Goal: Task Accomplishment & Management: Use online tool/utility

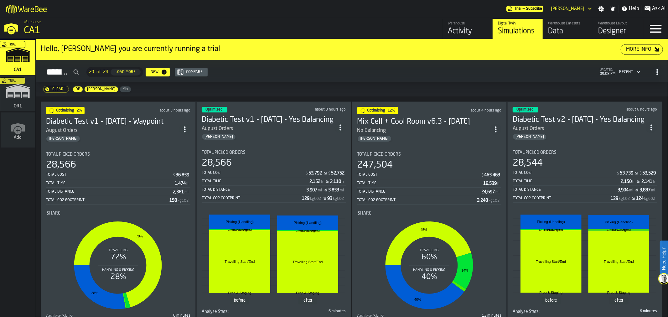
click at [399, 159] on div "247,504" at bounding box center [429, 164] width 144 height 11
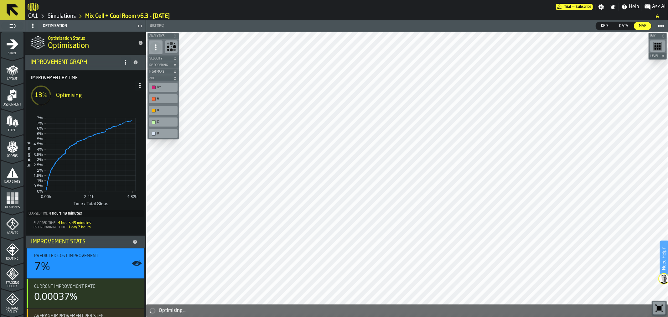
click at [16, 16] on icon at bounding box center [12, 10] width 15 height 15
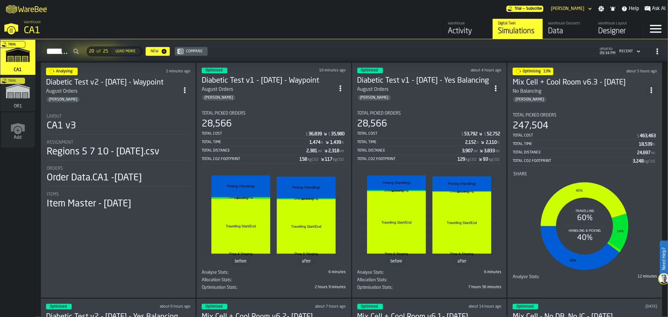
scroll to position [49, 0]
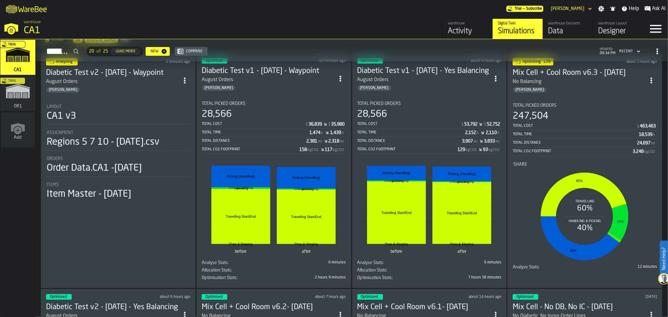
click at [596, 98] on section "Total Picked Orders 247,504 Total Cost $ 463,463 Total Time 18,539 h Total Dist…" at bounding box center [585, 185] width 144 height 174
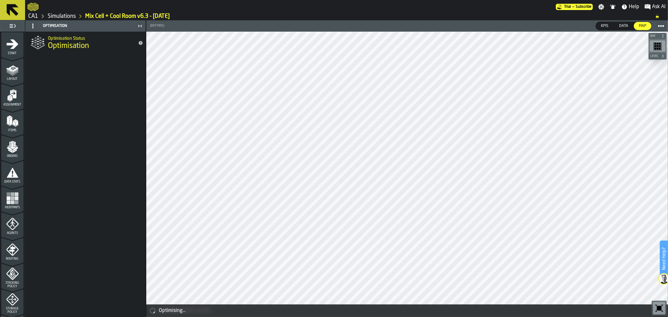
click at [15, 299] on icon "menu Storage Policy" at bounding box center [12, 299] width 13 height 13
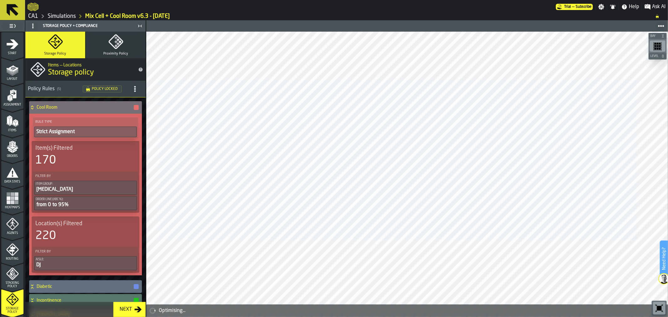
click at [32, 109] on icon at bounding box center [32, 107] width 6 height 5
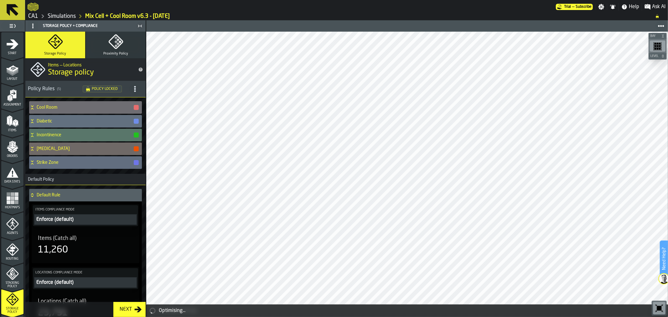
click at [6, 11] on icon at bounding box center [12, 10] width 15 height 15
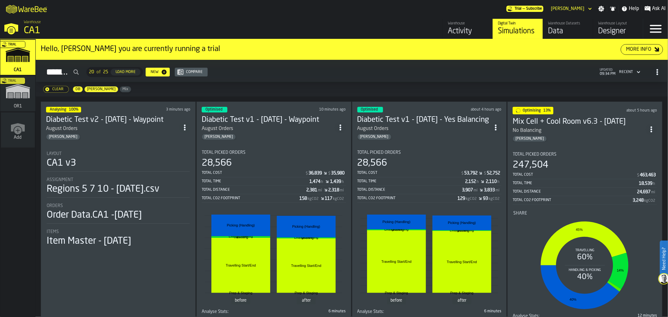
click at [652, 126] on circle "ItemListCard-DashboardItemContainer" at bounding box center [652, 127] width 2 height 2
click at [646, 170] on div "Duplicate" at bounding box center [638, 171] width 33 height 8
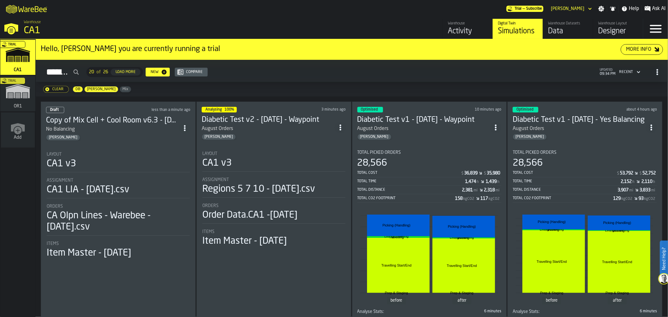
click at [76, 92] on div "DB" at bounding box center [78, 89] width 10 height 6
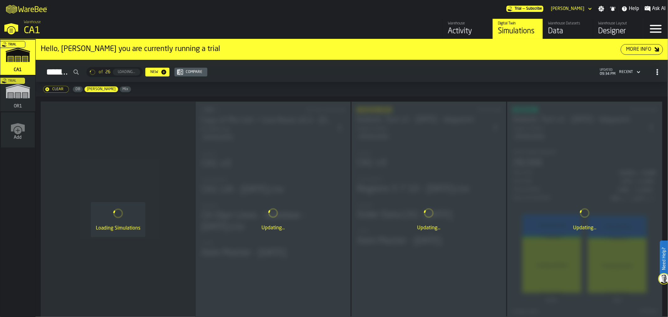
click at [91, 89] on span "[PERSON_NAME]" at bounding box center [102, 89] width 34 height 4
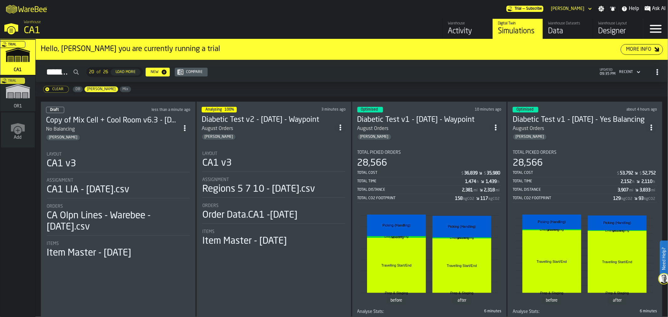
click at [131, 131] on div "No Balancing" at bounding box center [112, 130] width 133 height 8
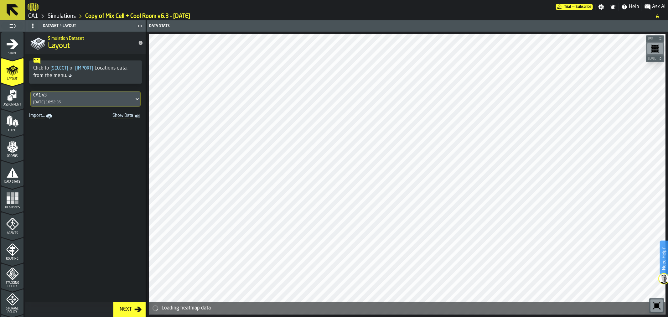
click at [13, 49] on icon "menu Start" at bounding box center [12, 44] width 13 height 13
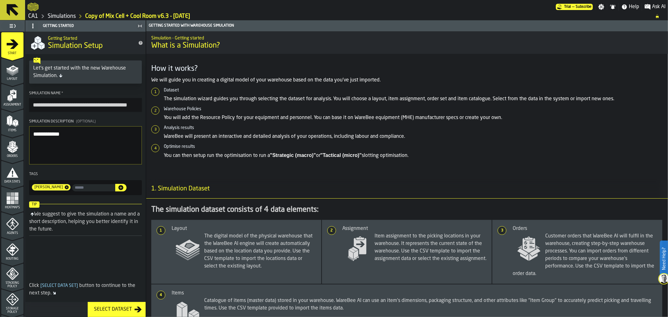
click at [54, 106] on input "**********" at bounding box center [85, 105] width 113 height 14
click at [96, 102] on input "**********" at bounding box center [85, 105] width 113 height 14
type input "**********"
click at [83, 136] on textarea "**********" at bounding box center [85, 145] width 113 height 38
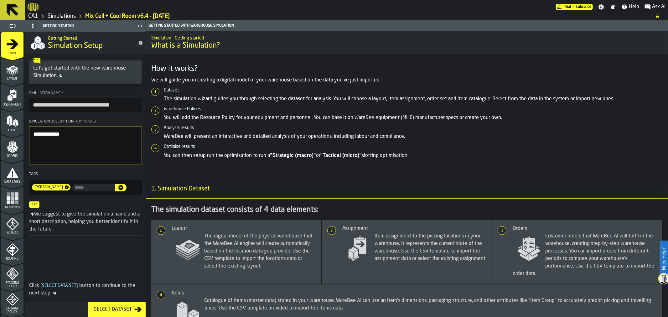
click at [83, 136] on textarea "**********" at bounding box center [85, 145] width 113 height 38
type textarea "**********"
click at [16, 79] on span "Layout" at bounding box center [12, 78] width 22 height 3
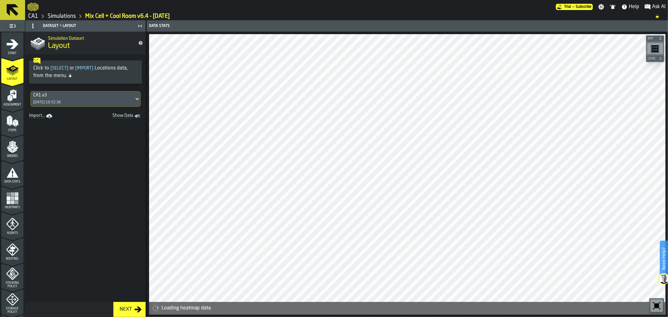
click at [9, 255] on icon "menu Routing" at bounding box center [12, 249] width 13 height 13
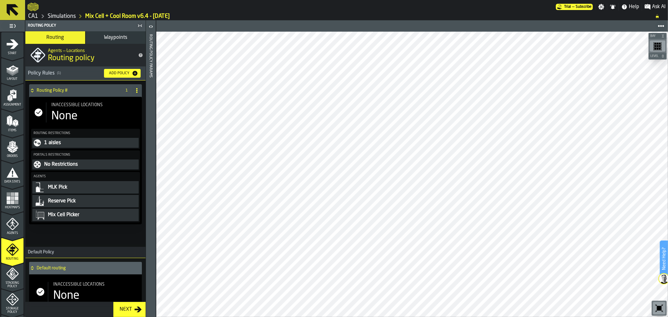
click at [108, 43] on button "Waypoints" at bounding box center [116, 37] width 60 height 13
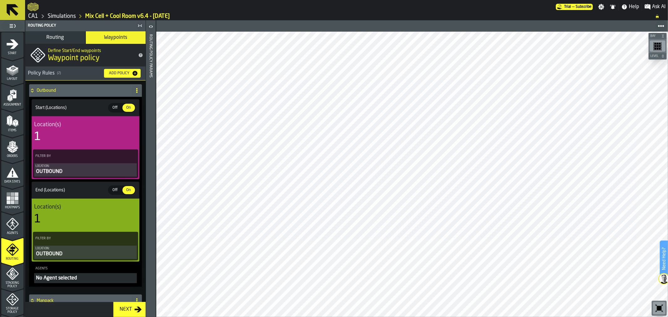
click at [65, 41] on button "Routing" at bounding box center [55, 37] width 60 height 13
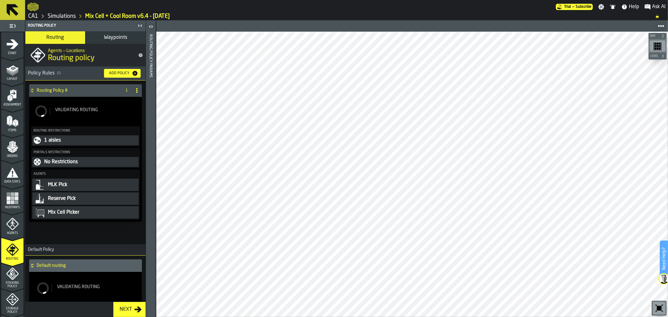
click at [13, 281] on span "Stacking Policy" at bounding box center [12, 284] width 22 height 7
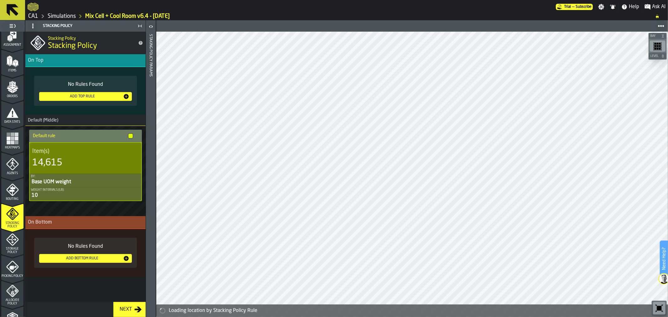
scroll to position [89, 0]
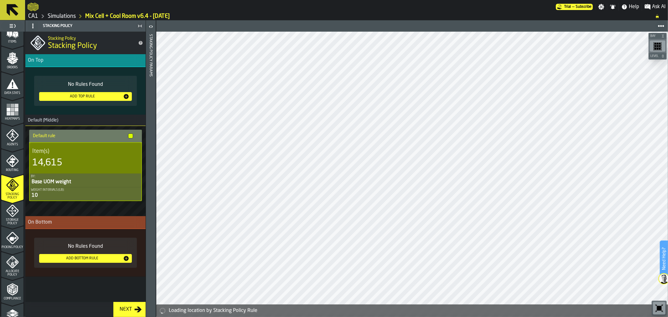
click at [7, 216] on div "Storage Policy" at bounding box center [12, 215] width 22 height 21
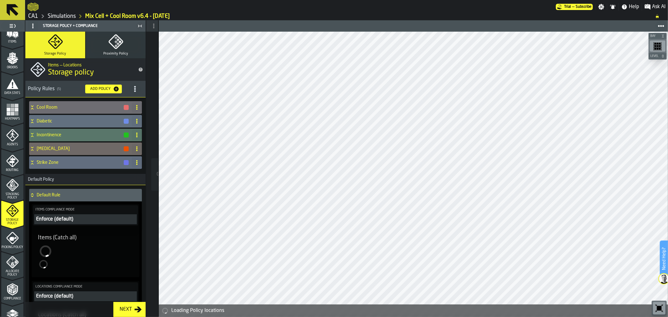
scroll to position [89, 0]
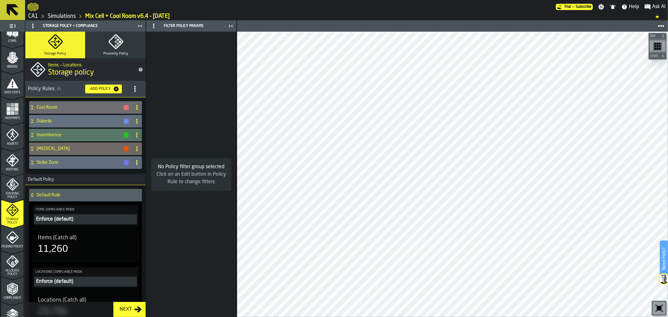
click at [8, 240] on icon "menu Picking Policy" at bounding box center [12, 237] width 13 height 13
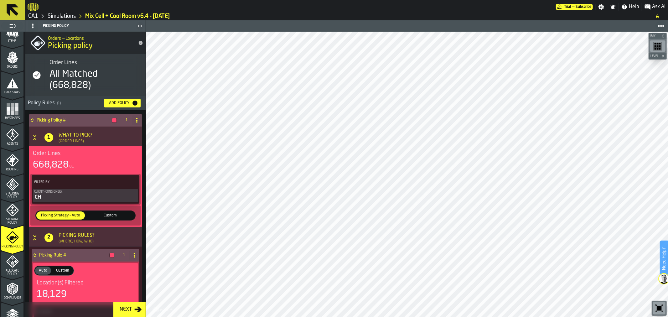
click at [143, 149] on div "Picking Policy # 1 1 What to Pick? (Order Lines) Order Lines 668,828 OL Filter …" at bounding box center [85, 299] width 120 height 379
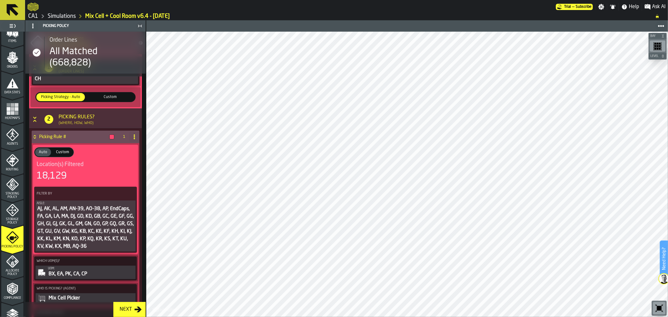
scroll to position [124, 0]
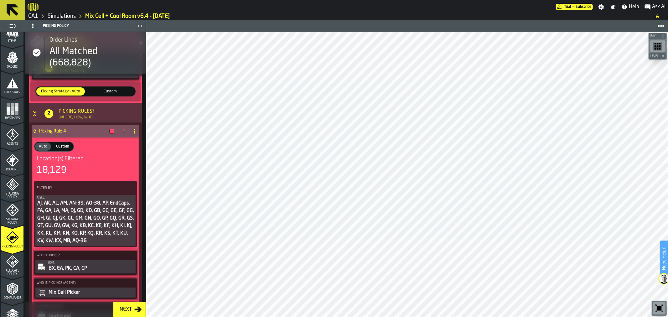
click at [0, 0] on icon "PolicyFilterItem-Aisle" at bounding box center [0, 0] width 0 height 0
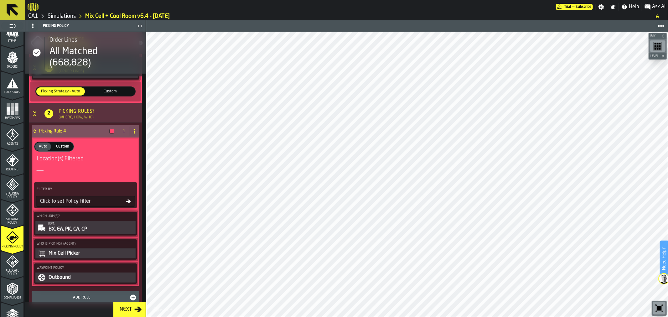
click at [101, 207] on div "Filter By Click to set Policy filter" at bounding box center [85, 195] width 103 height 26
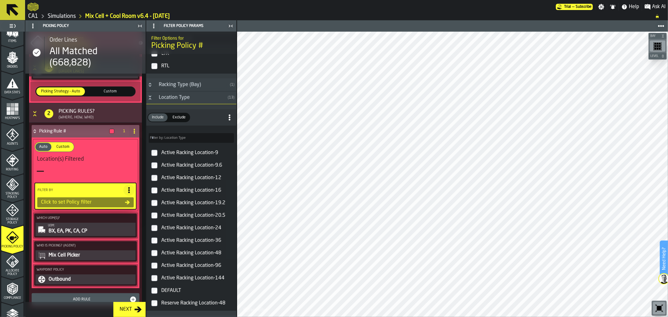
scroll to position [691, 0]
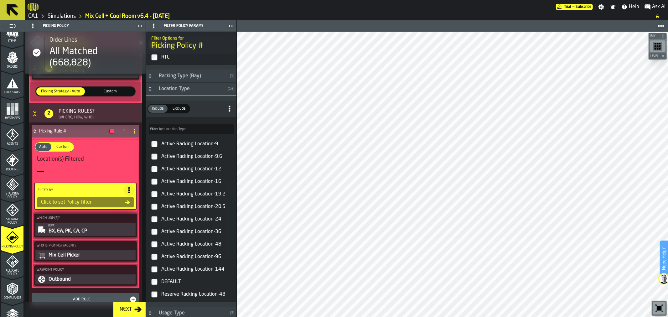
click at [160, 272] on div "Active Racking Location-144" at bounding box center [197, 269] width 74 height 10
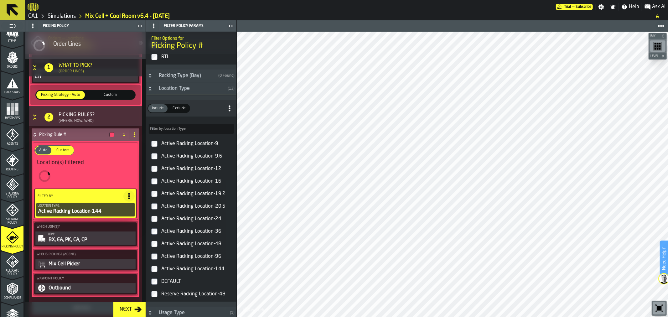
scroll to position [257, 0]
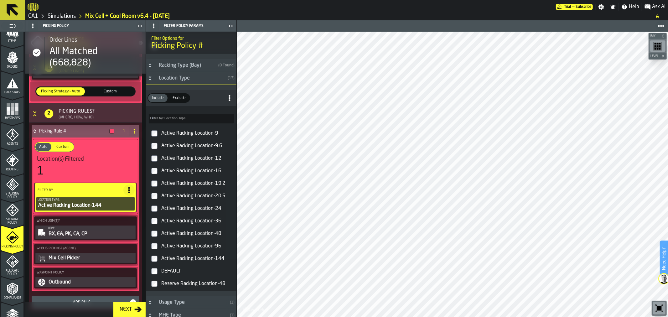
click at [158, 138] on label "Active Racking Location-9" at bounding box center [192, 133] width 88 height 13
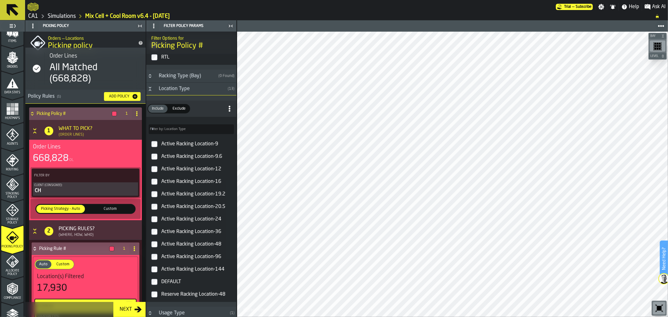
scroll to position [0, 0]
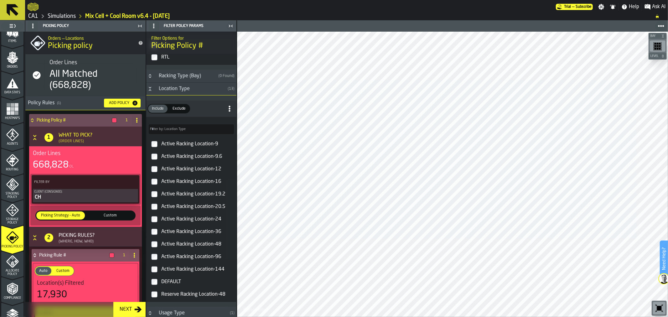
click at [138, 314] on button "Next" at bounding box center [129, 309] width 32 height 15
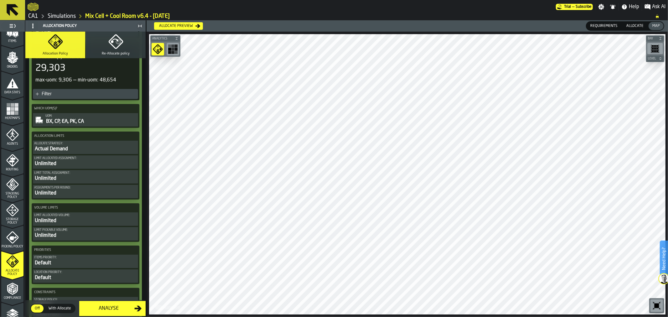
scroll to position [193, 0]
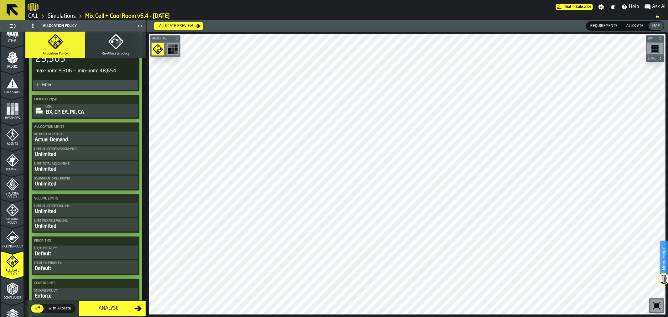
click at [89, 133] on div "Allocate Strategy:" at bounding box center [85, 134] width 103 height 3
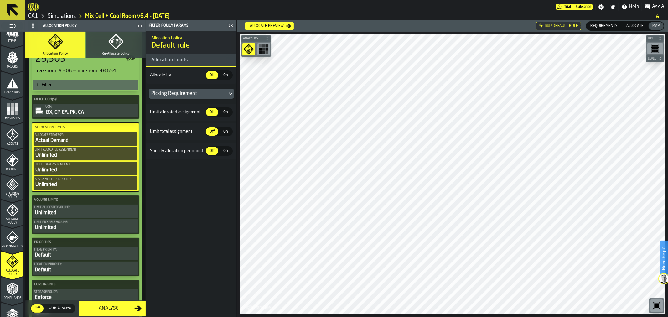
click at [227, 76] on span "On" at bounding box center [226, 75] width 10 height 6
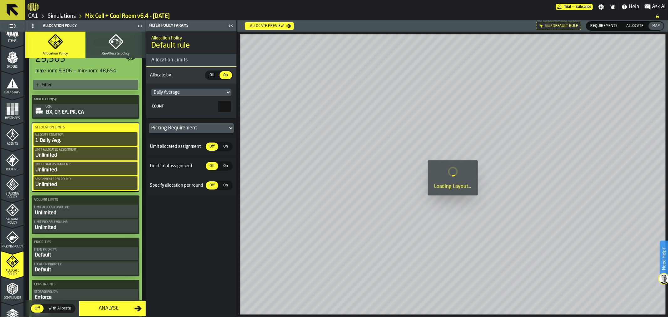
click at [227, 93] on icon at bounding box center [228, 93] width 6 height 8
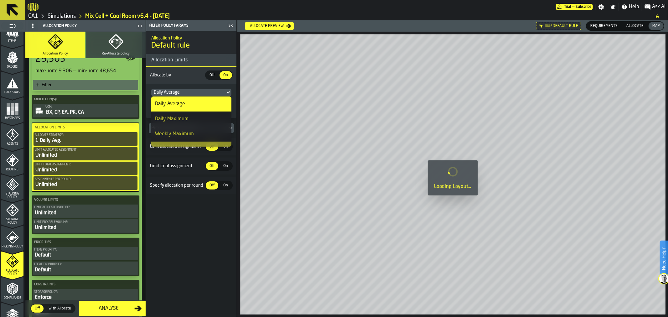
click at [215, 121] on div "Daily Maximum" at bounding box center [191, 119] width 73 height 8
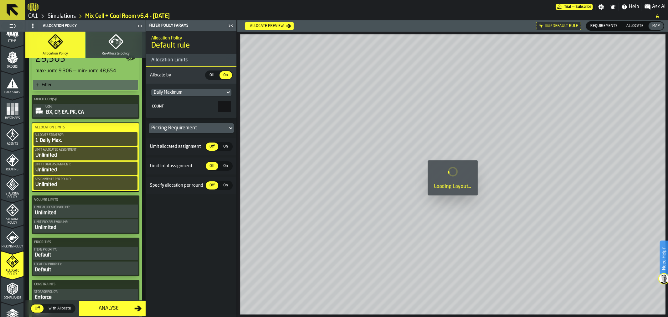
click at [218, 105] on input "*" at bounding box center [224, 106] width 13 height 11
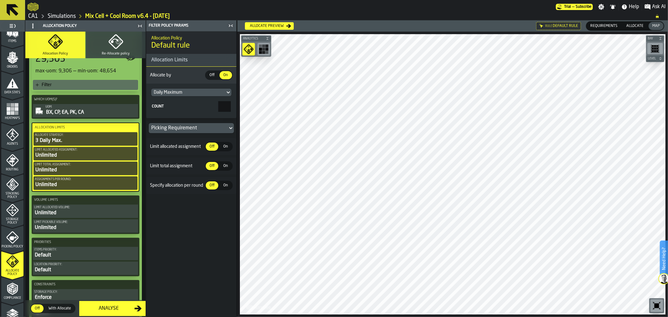
type input "*"
click at [226, 148] on span "On" at bounding box center [226, 147] width 10 height 6
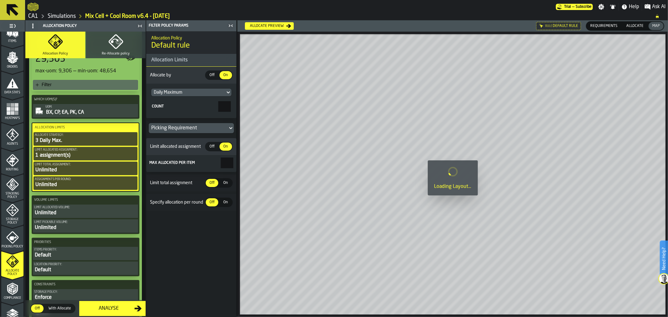
drag, startPoint x: 220, startPoint y: 164, endPoint x: 244, endPoint y: 162, distance: 23.9
click at [244, 162] on main "1 Start 2 Layout 3 Assignment 4 Items 5 Orders 6 Data Stats 7 Heatmaps 8 Agents…" at bounding box center [334, 168] width 668 height 297
type input "*"
click at [222, 186] on span "On" at bounding box center [226, 183] width 10 height 6
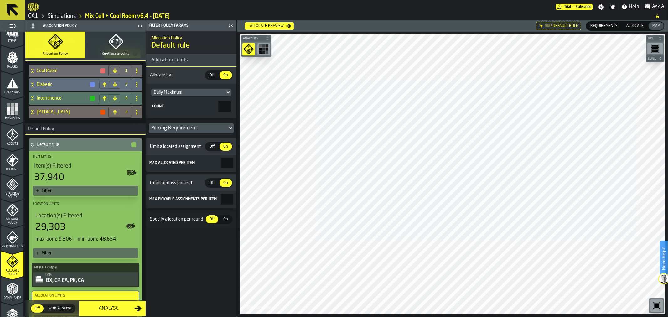
scroll to position [0, 0]
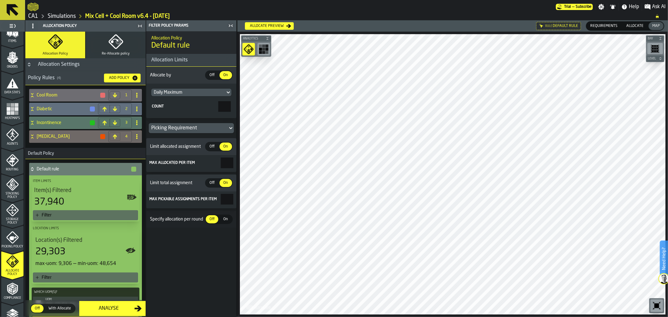
click at [135, 314] on button "Analyse" at bounding box center [112, 308] width 66 height 15
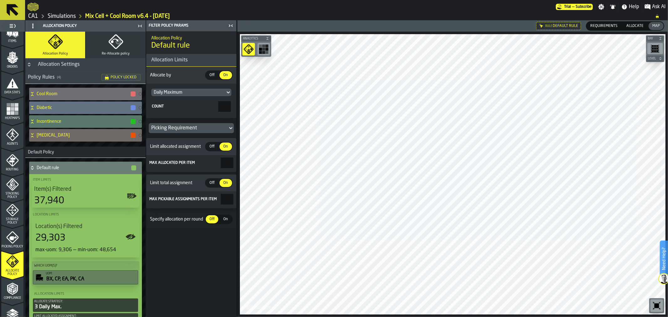
scroll to position [177, 0]
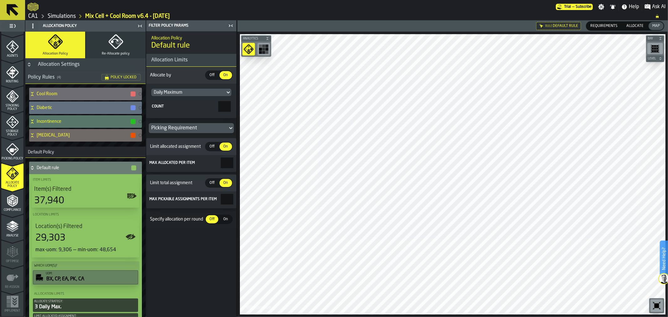
click at [9, 239] on icon "menu Analyse" at bounding box center [12, 240] width 22 height 6
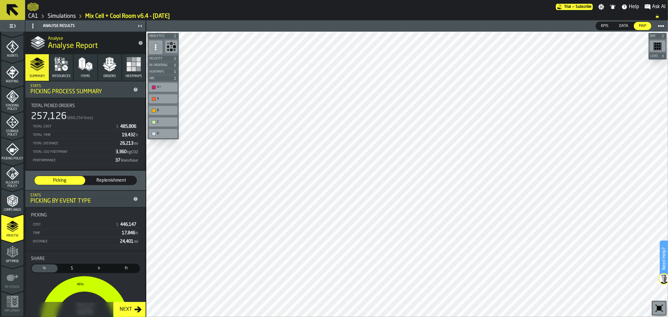
scroll to position [105, 0]
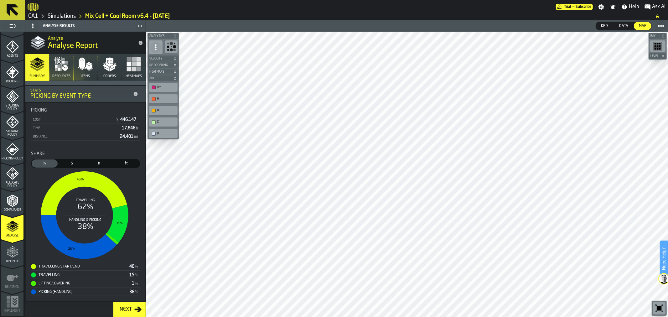
click at [123, 306] on div "Next" at bounding box center [125, 310] width 17 height 8
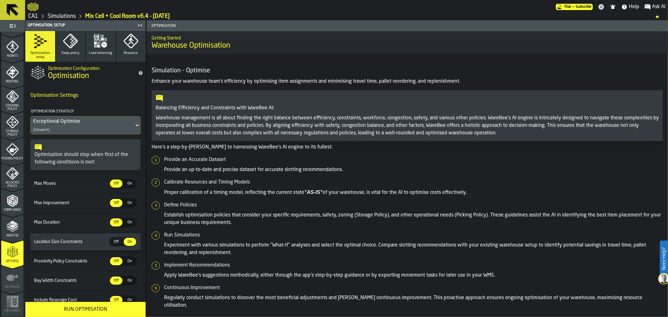
click at [13, 171] on icon "menu Allocate Policy" at bounding box center [12, 173] width 13 height 13
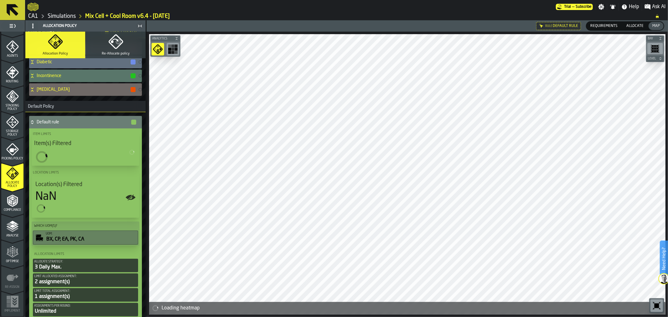
scroll to position [0, 0]
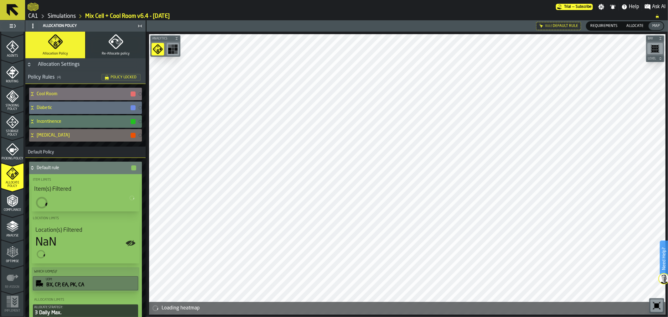
click at [33, 93] on icon at bounding box center [32, 93] width 6 height 5
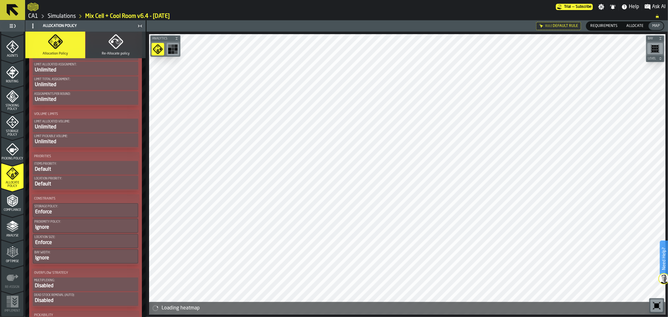
scroll to position [256, 0]
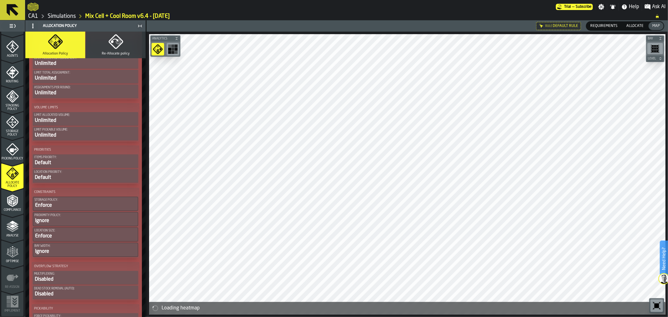
click at [10, 157] on span "Picking Policy" at bounding box center [12, 158] width 22 height 3
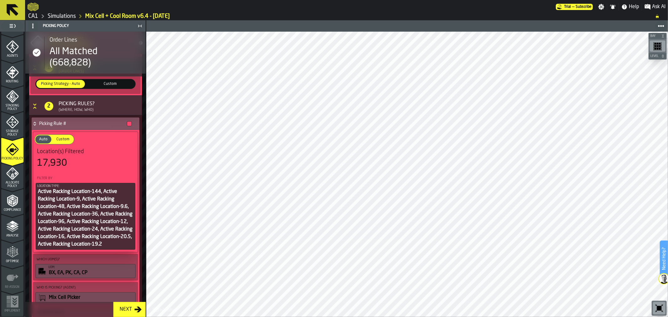
scroll to position [132, 0]
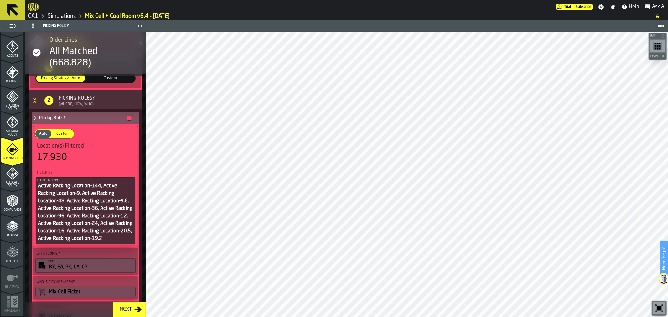
click at [6, 126] on icon "menu Storage Policy" at bounding box center [12, 122] width 13 height 13
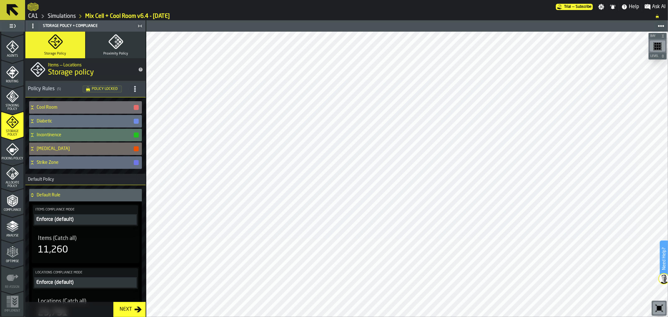
click at [14, 256] on icon "menu Optimise" at bounding box center [12, 252] width 13 height 13
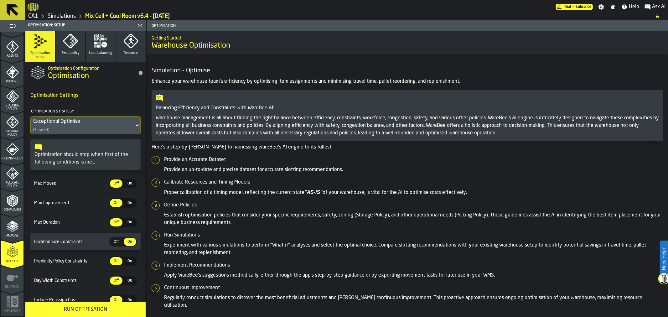
click at [88, 311] on div "Run Optimisation" at bounding box center [85, 310] width 113 height 8
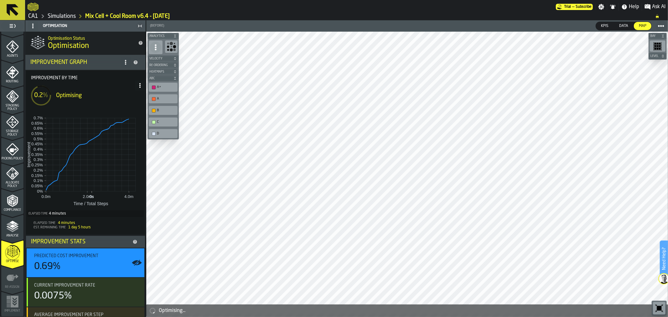
click at [12, 10] on icon at bounding box center [13, 10] width 12 height 12
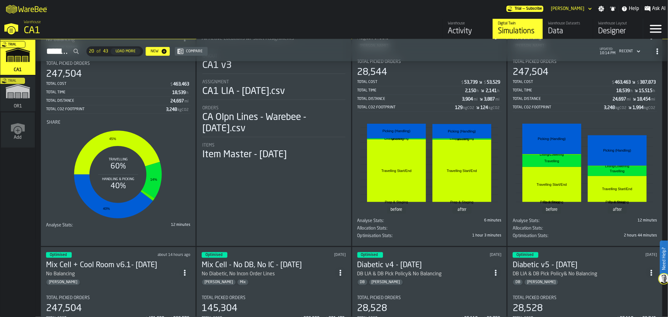
scroll to position [331, 0]
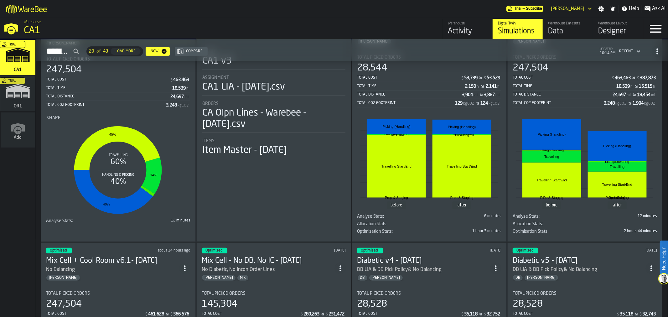
click at [96, 128] on rect "stat-Share" at bounding box center [118, 170] width 143 height 94
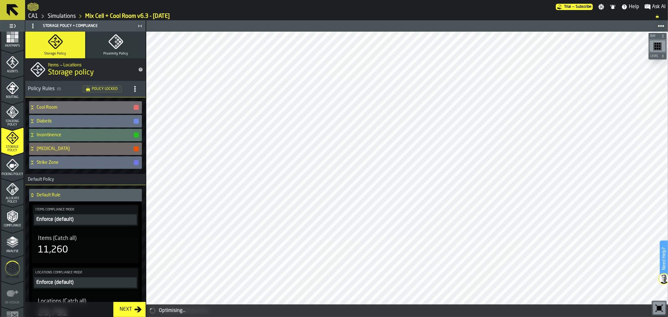
scroll to position [177, 0]
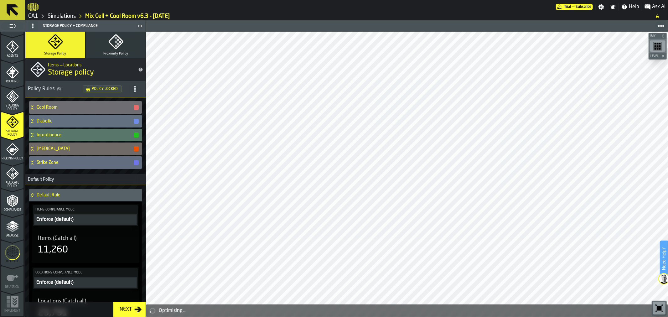
click at [11, 259] on icon "menu Optimise" at bounding box center [12, 252] width 15 height 25
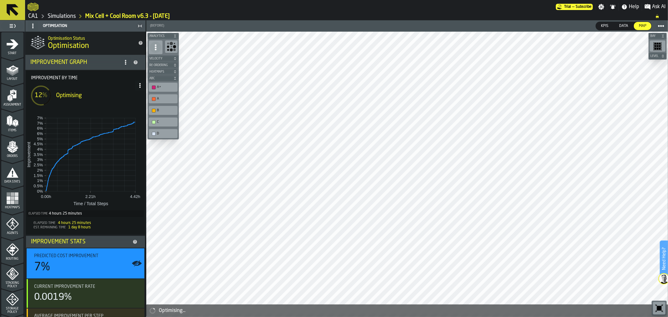
scroll to position [53, 0]
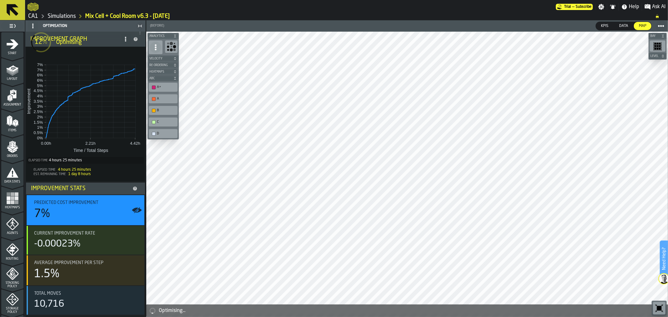
click at [20, 5] on button at bounding box center [12, 10] width 25 height 20
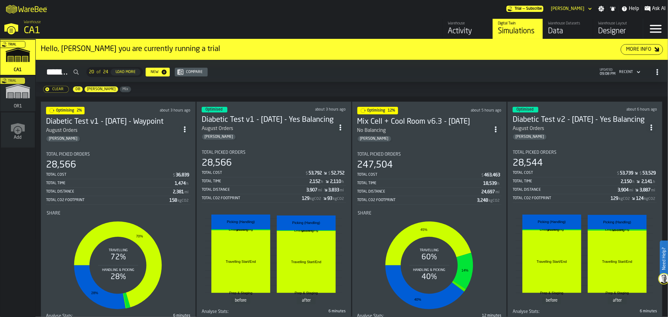
click at [113, 137] on div "[PERSON_NAME]" at bounding box center [112, 139] width 133 height 6
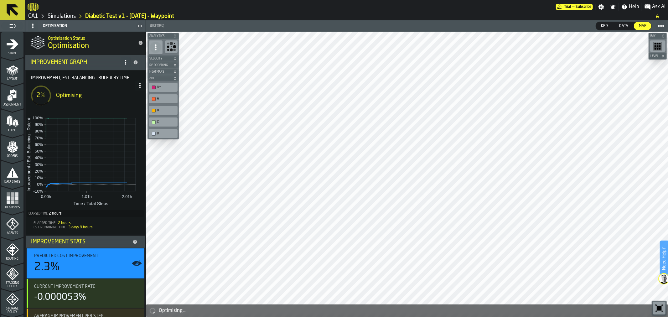
click at [138, 89] on span at bounding box center [140, 86] width 10 height 10
click at [136, 93] on li "Show Run Options" at bounding box center [119, 98] width 49 height 15
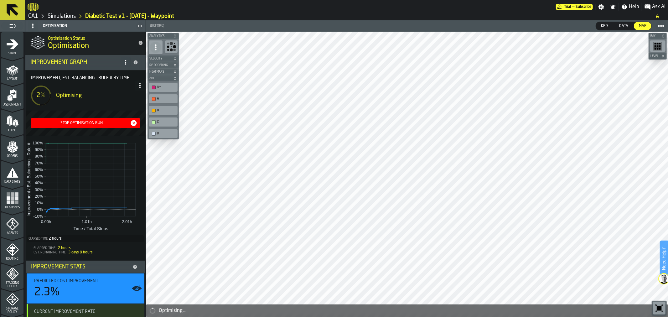
click at [100, 120] on div "Stop Optimisation Run" at bounding box center [86, 123] width 104 height 8
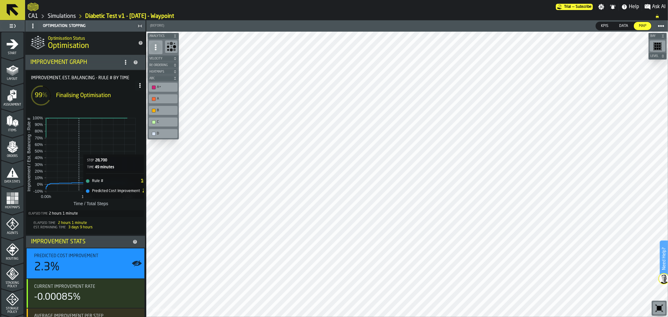
click at [79, 177] on rect at bounding box center [79, 154] width 0 height 73
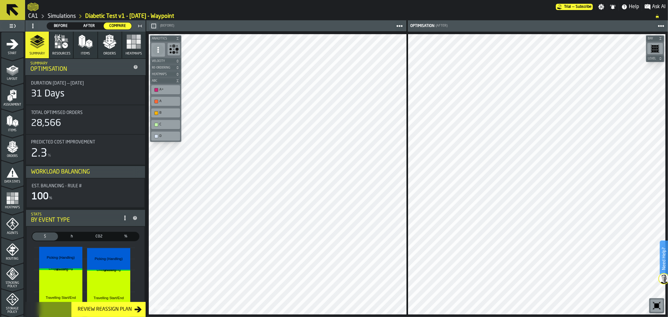
click at [62, 52] on span "Resources" at bounding box center [61, 54] width 18 height 4
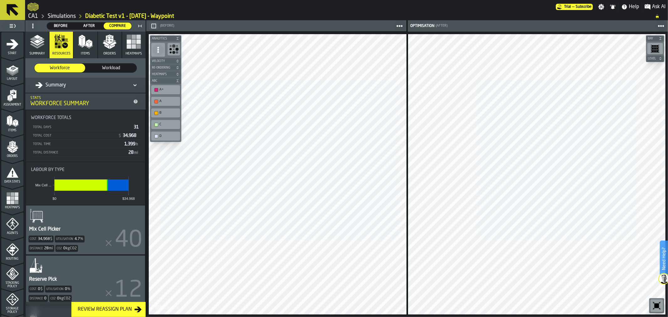
click at [117, 67] on span "Workload" at bounding box center [111, 68] width 46 height 6
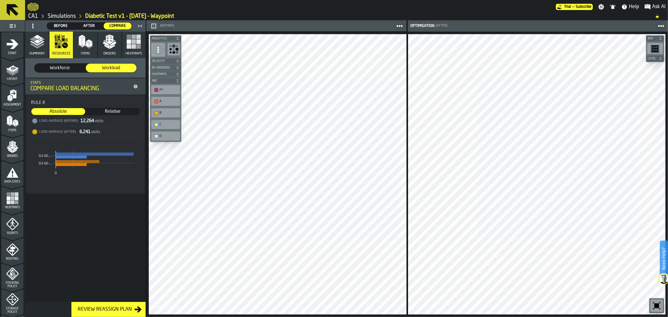
click at [503, 139] on div "Aisle KD Aisle KD Aisle KD Bay Level M A K I N G W A R E H O U S E S M O R E EF…" at bounding box center [407, 174] width 522 height 285
click at [416, 241] on div "Aisle Spaces Area Aisle Spaces Area Aisle Spaces Area Bay Level M A K I N G W A…" at bounding box center [407, 174] width 522 height 285
click at [103, 50] on button "Orders" at bounding box center [109, 45] width 23 height 27
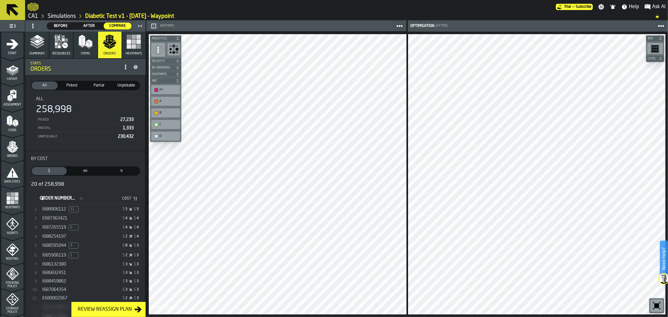
click at [64, 217] on span "E687363421" at bounding box center [54, 218] width 25 height 5
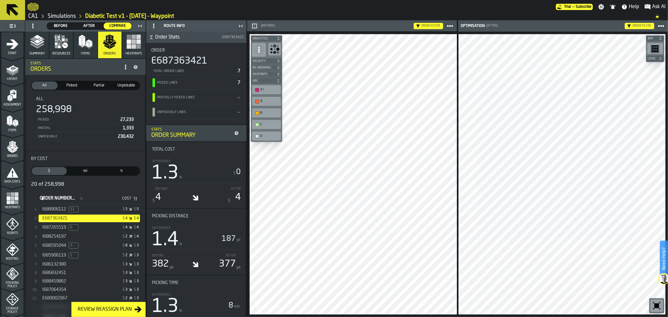
click at [59, 274] on span "I686832451" at bounding box center [54, 272] width 24 height 5
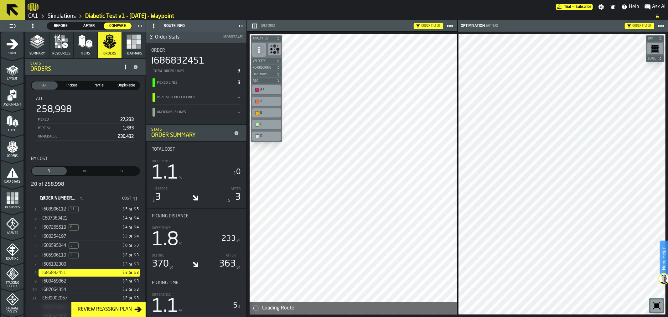
click at [254, 26] on icon "button-" at bounding box center [254, 25] width 5 height 5
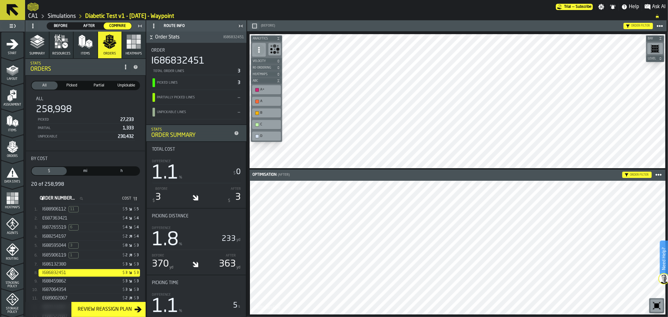
click at [422, 145] on div "Optimisation (After) Order filter Bay Level M A K I N G W A R E H O U S E S M O…" at bounding box center [457, 174] width 421 height 285
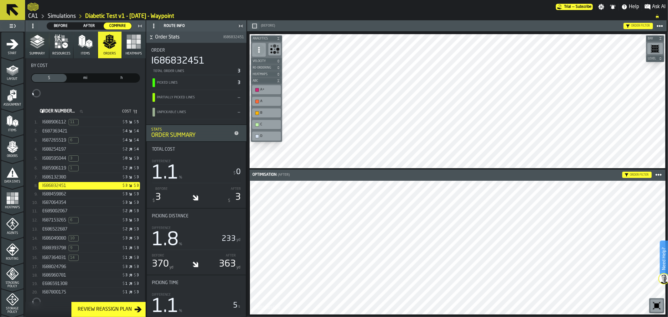
scroll to position [107, 0]
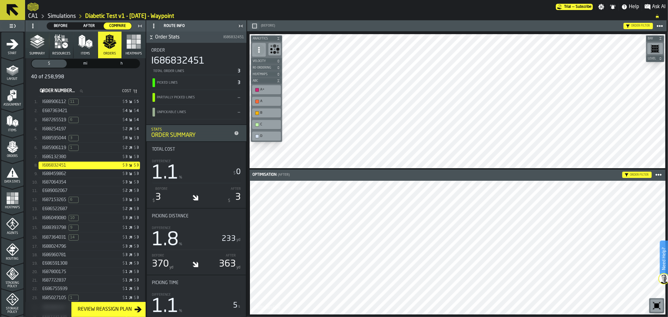
click at [129, 208] on div "$ 2 $ 3" at bounding box center [115, 209] width 48 height 4
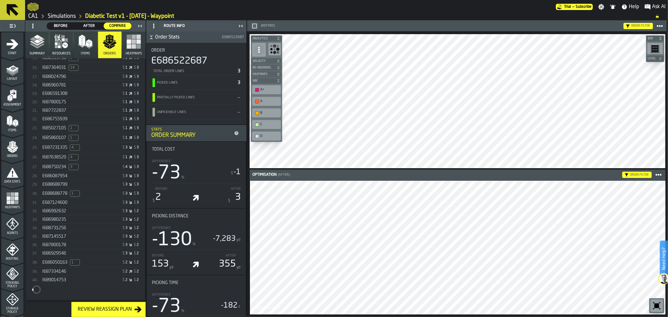
scroll to position [281, 0]
click at [74, 210] on div "I686992632" at bounding box center [66, 207] width 48 height 5
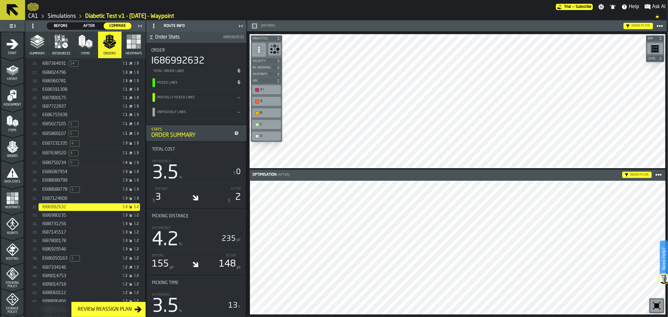
click at [131, 52] on span "Heatmaps" at bounding box center [134, 54] width 16 height 4
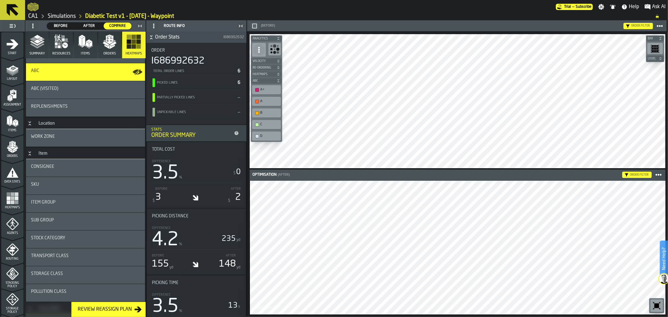
scroll to position [35, 0]
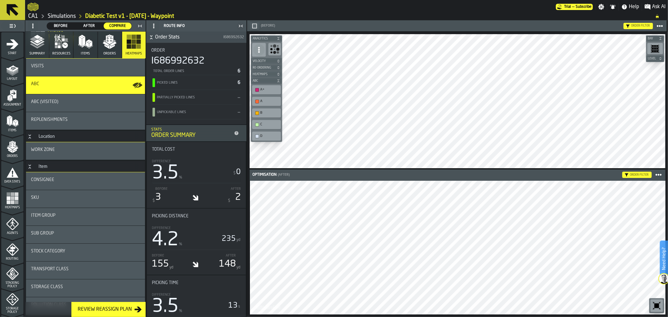
click at [81, 216] on div "Item Group" at bounding box center [85, 215] width 109 height 5
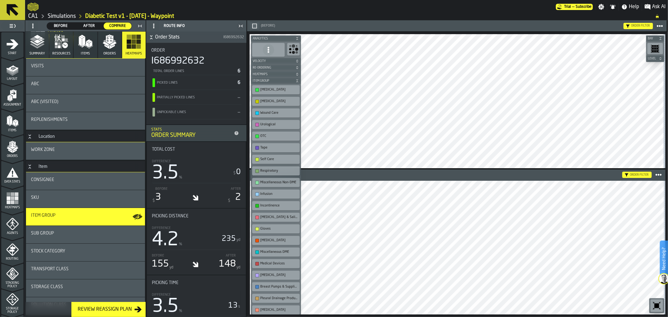
click at [257, 100] on div "button-toolbar-undefined" at bounding box center [257, 102] width 4 height 4
click at [258, 111] on div "button-toolbar-undefined" at bounding box center [257, 113] width 4 height 4
click at [258, 123] on div "button-toolbar-undefined" at bounding box center [257, 125] width 4 height 4
click at [258, 135] on div "button-toolbar-undefined" at bounding box center [257, 136] width 4 height 4
click at [258, 147] on div "button-toolbar-undefined" at bounding box center [257, 148] width 4 height 4
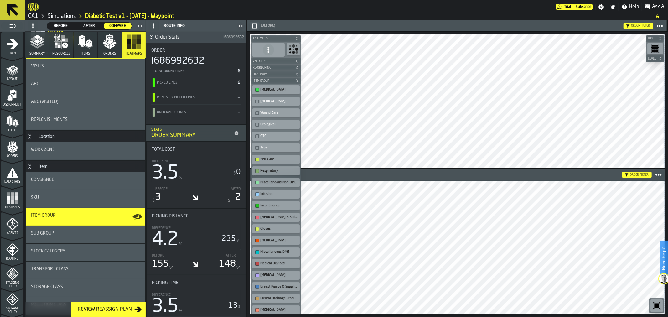
click at [258, 158] on div "button-toolbar-undefined" at bounding box center [257, 160] width 4 height 4
click at [258, 169] on div "button-toolbar-undefined" at bounding box center [257, 171] width 4 height 4
click at [258, 181] on div "button-toolbar-undefined" at bounding box center [257, 183] width 4 height 4
click at [258, 192] on div "button-toolbar-undefined" at bounding box center [257, 194] width 4 height 4
click at [258, 202] on div "Incontinence" at bounding box center [275, 205] width 45 height 7
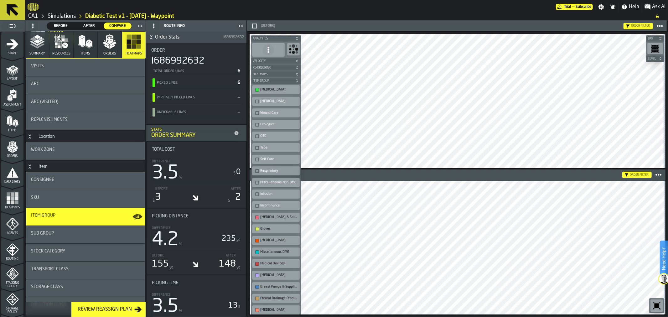
click at [258, 216] on div "button-toolbar-undefined" at bounding box center [257, 218] width 4 height 4
click at [258, 227] on div "button-toolbar-undefined" at bounding box center [257, 229] width 4 height 4
click at [258, 239] on div "button-toolbar-undefined" at bounding box center [257, 241] width 4 height 4
click at [258, 249] on div "Miscellaneous DME" at bounding box center [275, 252] width 45 height 7
click at [258, 260] on div "Medical Devices" at bounding box center [275, 263] width 45 height 7
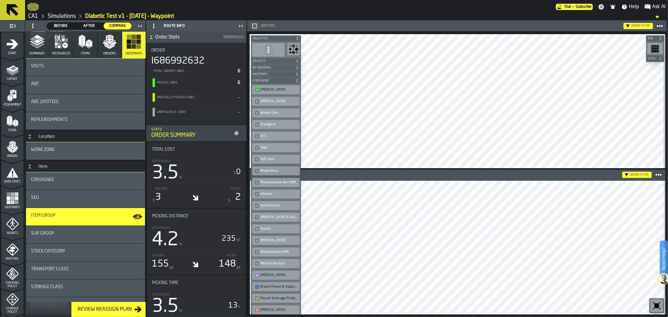
click at [258, 273] on div "Electrotherapy" at bounding box center [275, 275] width 45 height 7
click at [258, 285] on div "button-toolbar-undefined" at bounding box center [257, 287] width 4 height 4
click at [258, 297] on div "button-toolbar-undefined" at bounding box center [257, 299] width 4 height 4
click at [258, 308] on div "button-toolbar-undefined" at bounding box center [257, 310] width 4 height 4
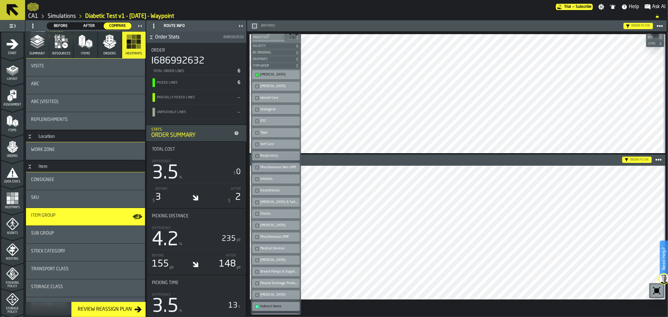
scroll to position [16, 0]
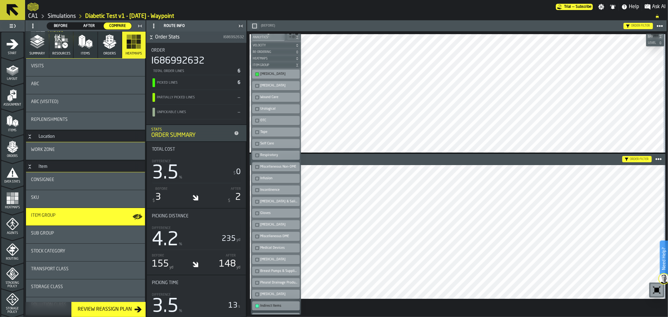
click at [326, 190] on div "Optimisation (After) Order filter Bay Level M A K I N G W A R E H O U S E S M O…" at bounding box center [457, 174] width 421 height 285
click at [258, 304] on div "button-toolbar-undefined" at bounding box center [257, 306] width 4 height 4
click at [257, 316] on div "button-toolbar-undefined" at bounding box center [257, 318] width 4 height 4
click at [637, 25] on div "Order filter" at bounding box center [640, 25] width 19 height 3
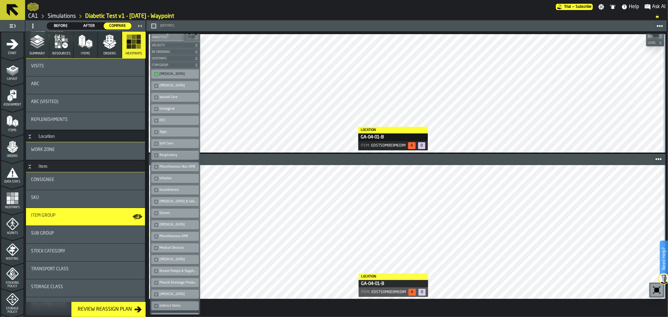
click at [8, 295] on icon "menu Storage Policy" at bounding box center [12, 299] width 12 height 12
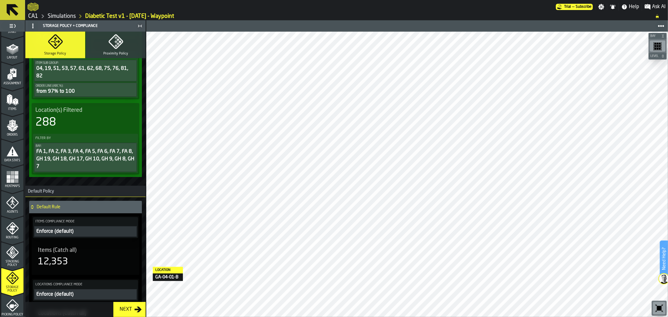
scroll to position [23, 0]
click at [9, 302] on icon "menu Picking Policy" at bounding box center [13, 304] width 8 height 4
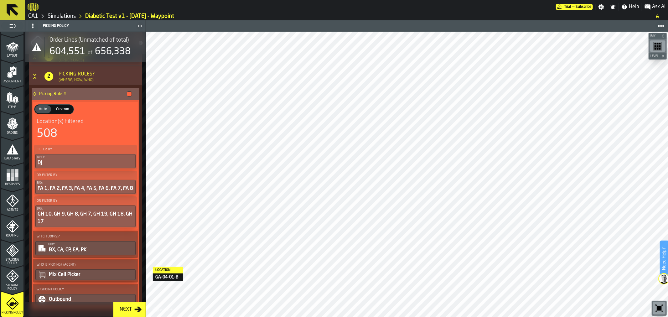
scroll to position [172, 0]
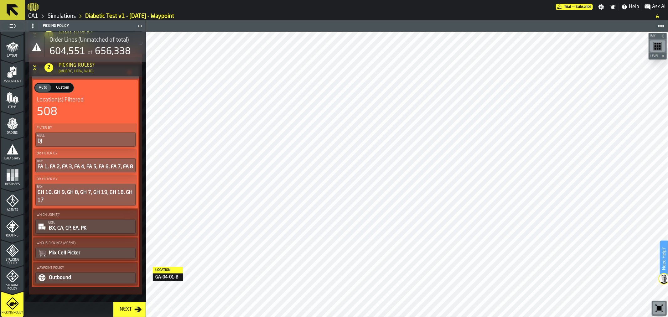
click at [15, 227] on icon "menu Routing" at bounding box center [12, 226] width 13 height 13
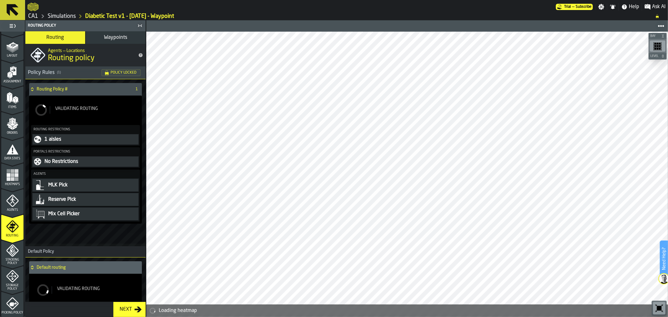
click at [107, 42] on button "Waypoints" at bounding box center [116, 37] width 60 height 13
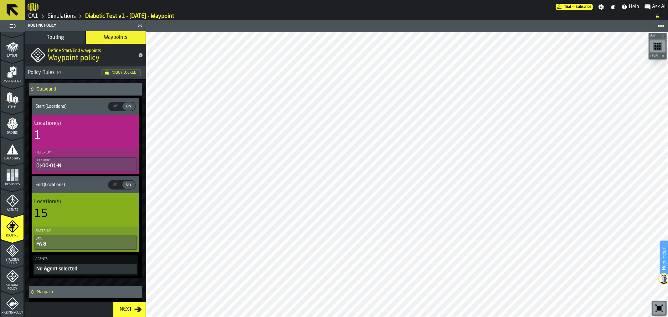
click at [10, 102] on icon "menu Items" at bounding box center [12, 98] width 13 height 13
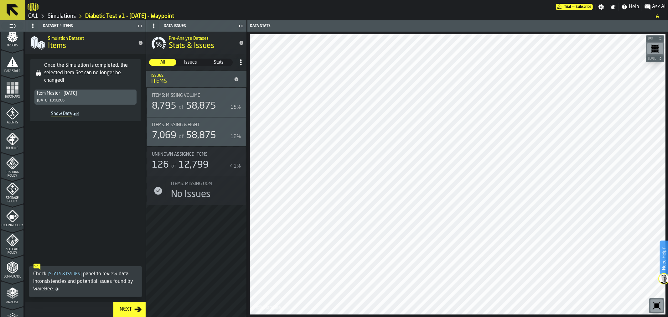
scroll to position [132, 0]
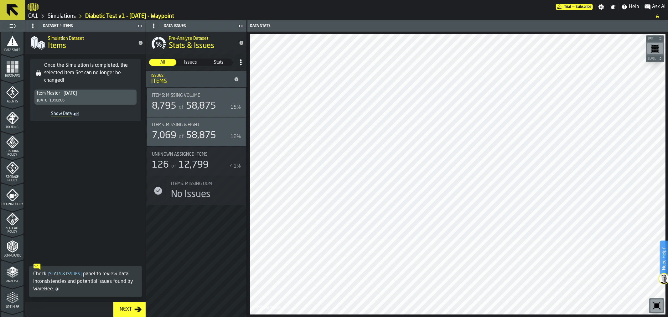
click at [13, 230] on span "Allocate Policy" at bounding box center [12, 230] width 22 height 7
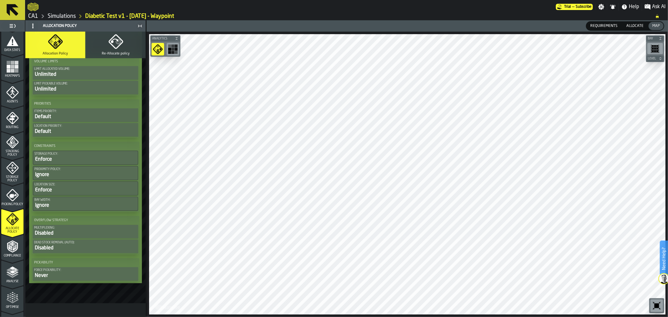
scroll to position [277, 0]
click at [24, 263] on div "1 Start 2 Layout 3 Assignment 4 Items 5 Orders 6 Data Stats 7 Heatmaps 8 Agents…" at bounding box center [12, 168] width 25 height 297
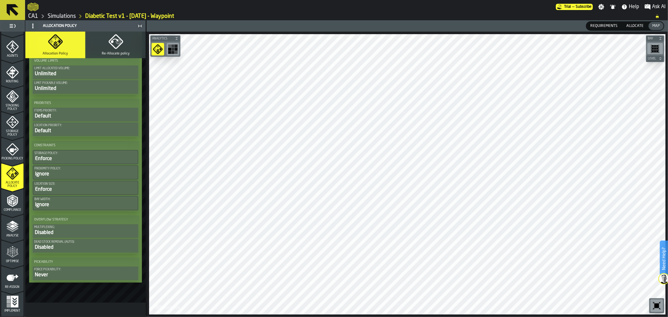
click at [5, 277] on div "Re-assign" at bounding box center [12, 280] width 22 height 17
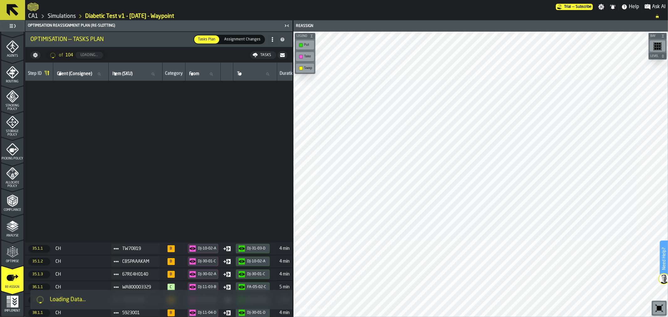
scroll to position [1086, 0]
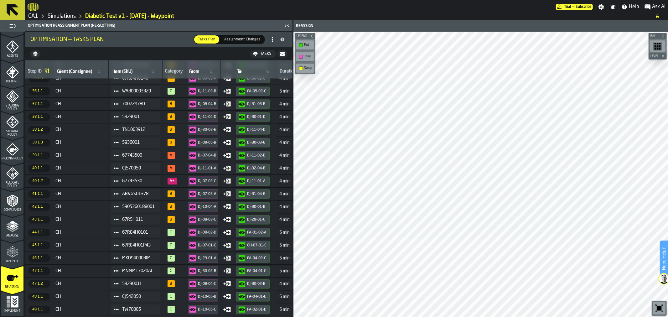
click at [282, 55] on icon "button-" at bounding box center [282, 54] width 5 height 4
click at [309, 302] on main "1 Start 2 Layout 3 Assignment 4 Items 5 Orders 6 Data Stats 7 Heatmaps 8 Agents…" at bounding box center [334, 168] width 668 height 297
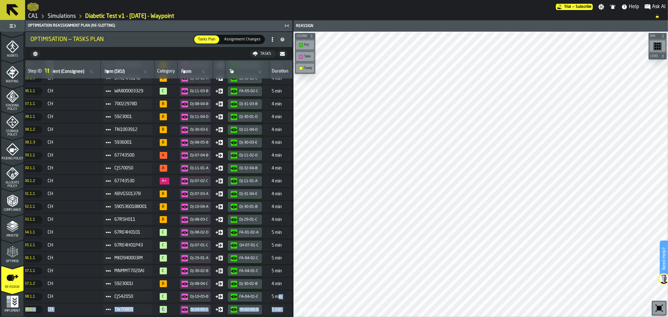
scroll to position [1099, 8]
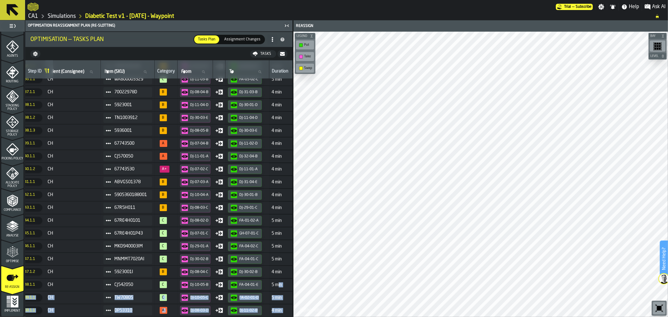
click at [16, 17] on icon at bounding box center [12, 10] width 15 height 15
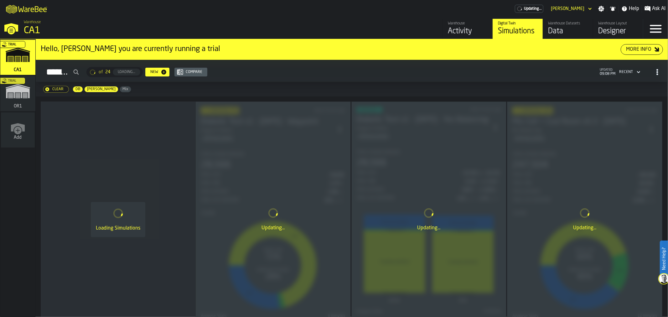
click at [76, 90] on span "DB" at bounding box center [78, 89] width 10 height 4
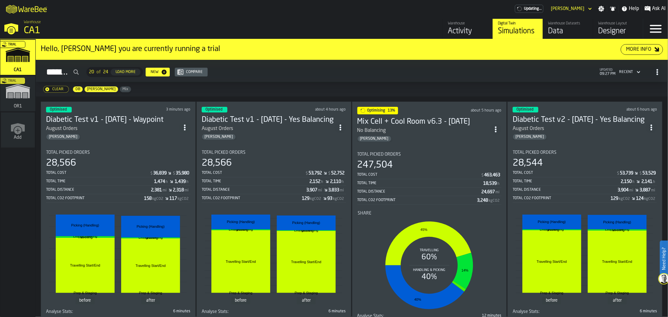
click at [185, 129] on circle "ItemListCard-DashboardItemContainer" at bounding box center [185, 130] width 2 height 2
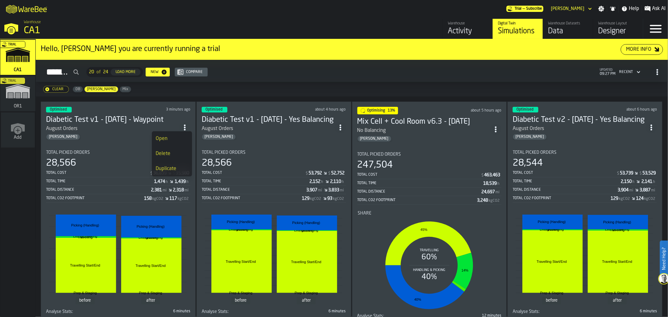
click at [182, 168] on div "Duplicate" at bounding box center [172, 169] width 33 height 8
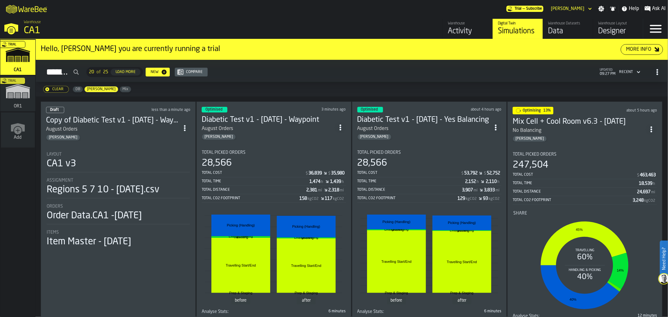
click at [146, 118] on h3 "Copy of Diabetic Test v1 - 10.8.25 - Waypoint" at bounding box center [112, 121] width 133 height 10
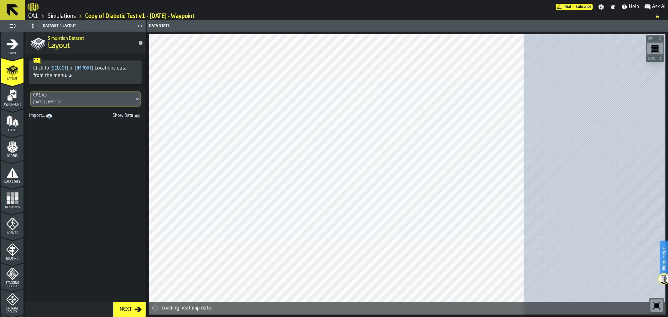
click at [17, 54] on span "Start" at bounding box center [12, 53] width 22 height 3
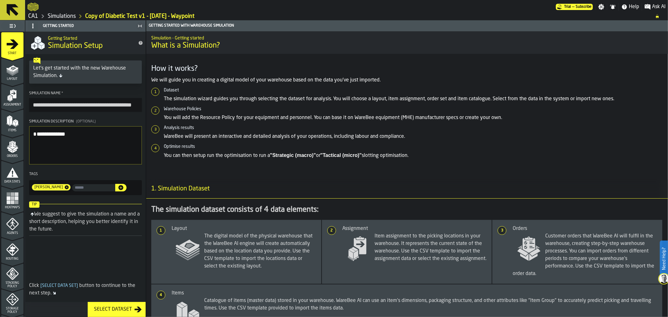
drag, startPoint x: 51, startPoint y: 104, endPoint x: 27, endPoint y: 102, distance: 23.6
click at [27, 102] on section "**********" at bounding box center [85, 143] width 120 height 109
click at [71, 102] on input "**********" at bounding box center [85, 105] width 113 height 14
type input "**********"
click at [3, 74] on div "Layout" at bounding box center [12, 72] width 22 height 17
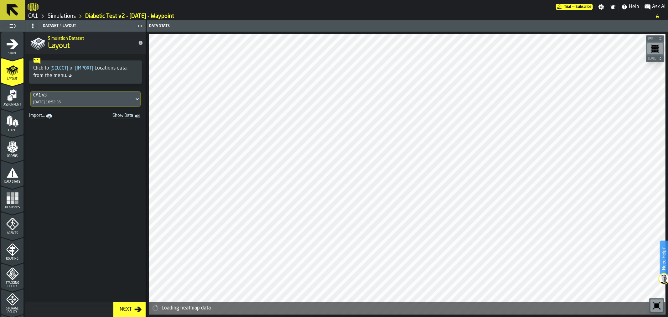
click at [13, 297] on icon "menu Storage Policy" at bounding box center [12, 299] width 13 height 13
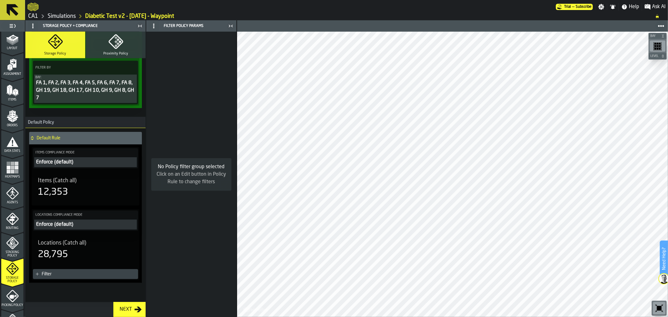
scroll to position [34, 0]
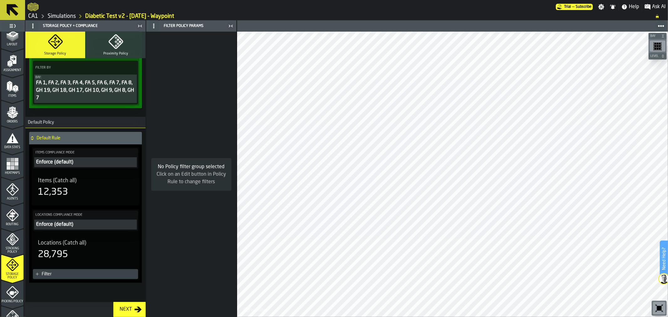
click at [17, 217] on icon "menu Routing" at bounding box center [12, 215] width 13 height 13
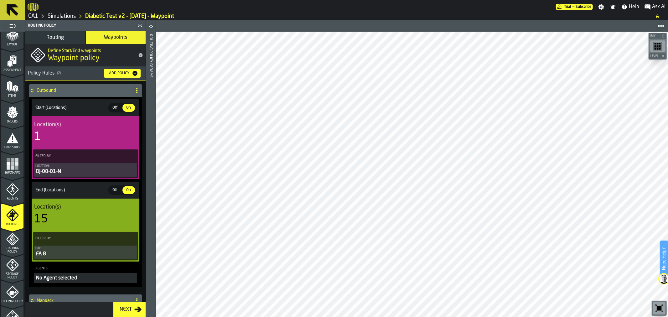
click at [95, 256] on div "FA 8" at bounding box center [85, 254] width 100 height 8
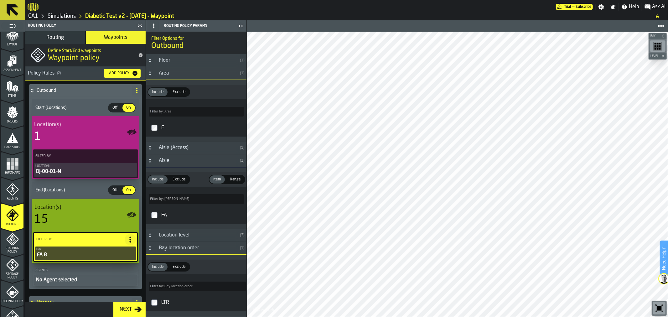
click at [0, 0] on icon "PolicyFilterItem-Bay" at bounding box center [0, 0] width 0 height 0
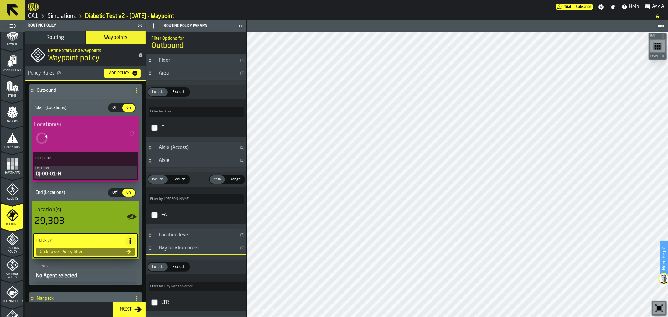
click at [98, 252] on div "Click to set Policy filter" at bounding box center [81, 251] width 89 height 5
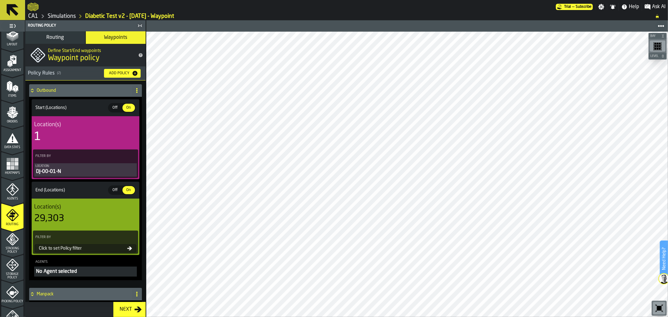
click at [130, 247] on icon at bounding box center [129, 248] width 5 height 5
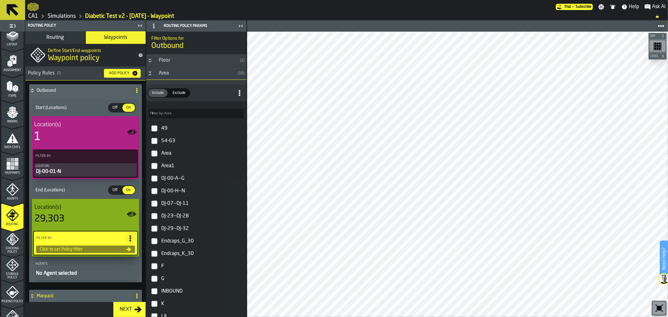
click at [253, 124] on main "1 Start 2 Layout 3 Assignment 4 Items 5 Orders 6 Data Stats 7 Heatmaps 8 Agents…" at bounding box center [334, 168] width 668 height 297
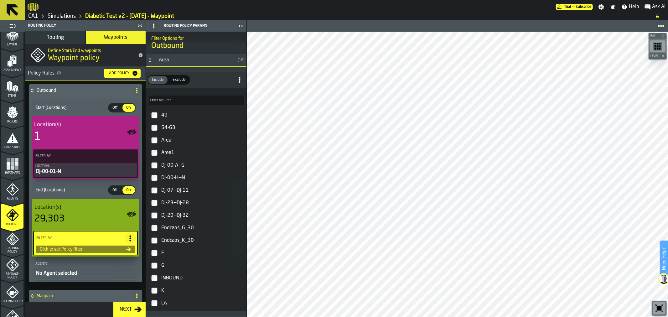
scroll to position [7, 0]
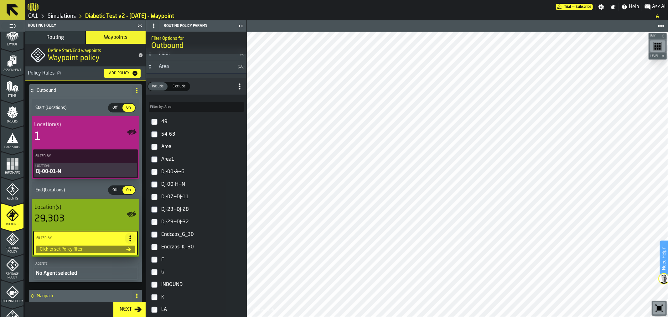
click at [213, 106] on input "Filter by: Area Filter by: Area" at bounding box center [196, 107] width 95 height 10
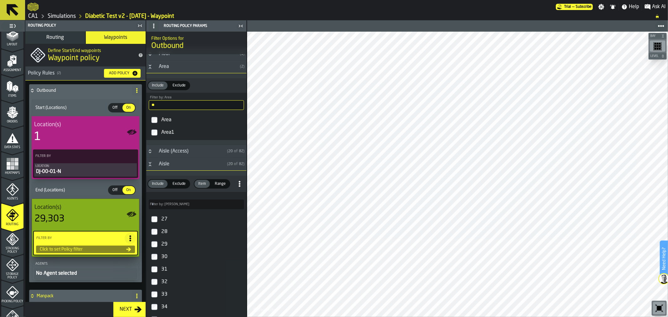
type input "*"
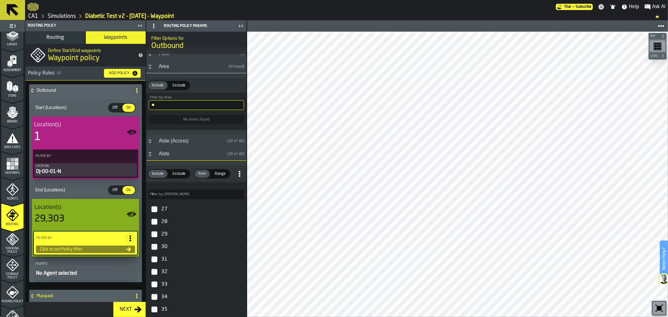
type input "*"
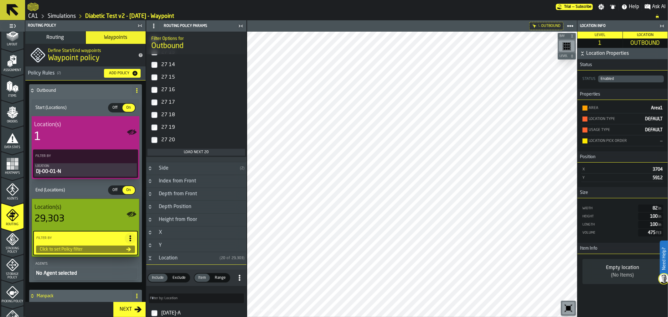
scroll to position [1284, 0]
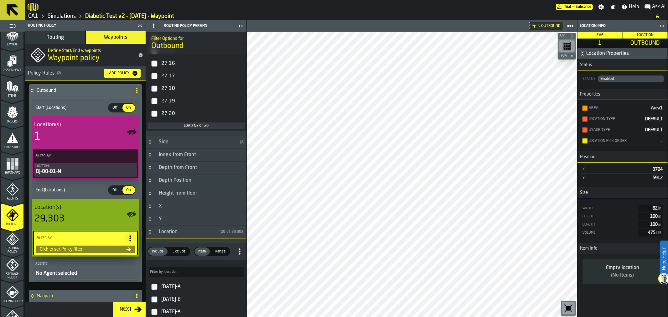
click at [219, 273] on input "Filter by: Location Filter by: Location" at bounding box center [196, 272] width 95 height 10
type input "********"
click at [180, 289] on div "OUTBOUND" at bounding box center [202, 286] width 84 height 10
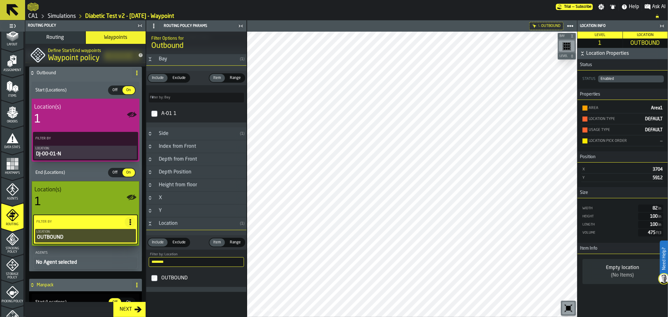
scroll to position [17, 0]
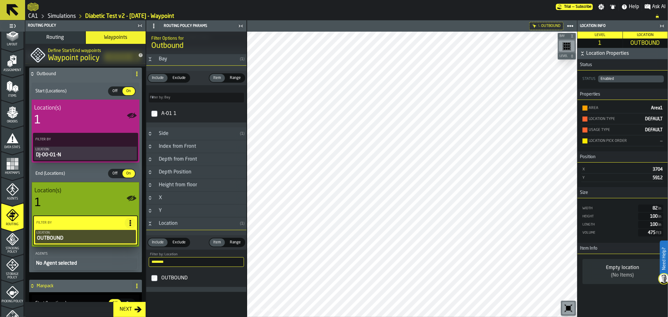
click at [11, 266] on icon "menu Storage Policy" at bounding box center [12, 265] width 8 height 8
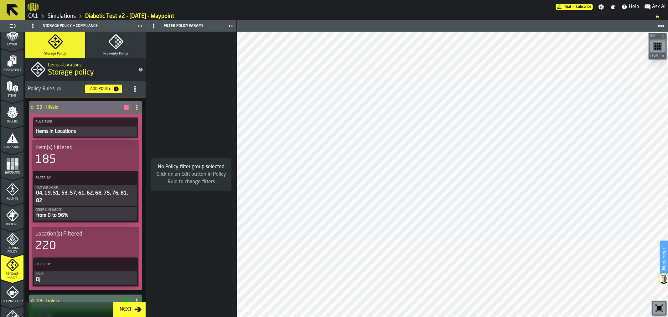
click at [18, 300] on span "Picking Policy" at bounding box center [12, 301] width 22 height 3
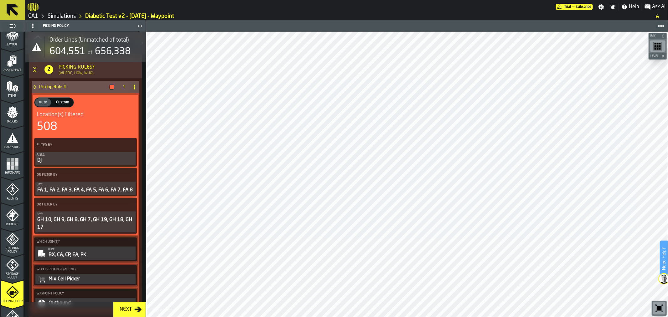
scroll to position [158, 0]
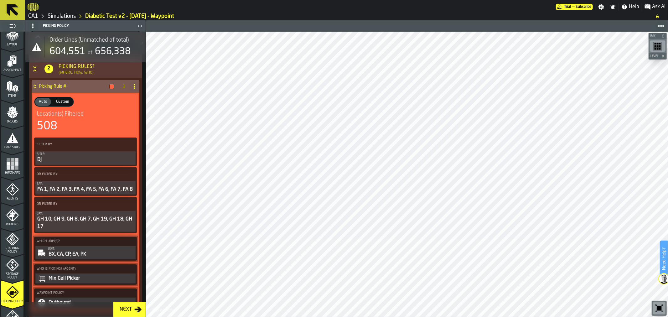
click at [0, 0] on icon "PolicyFilterItem-Bay" at bounding box center [0, 0] width 0 height 0
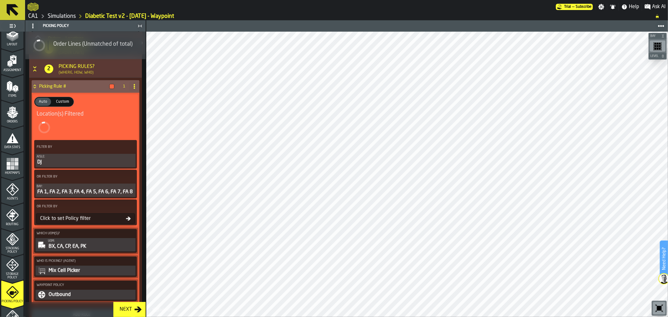
click at [0, 0] on icon "PolicyFilterItem-Bay" at bounding box center [0, 0] width 0 height 0
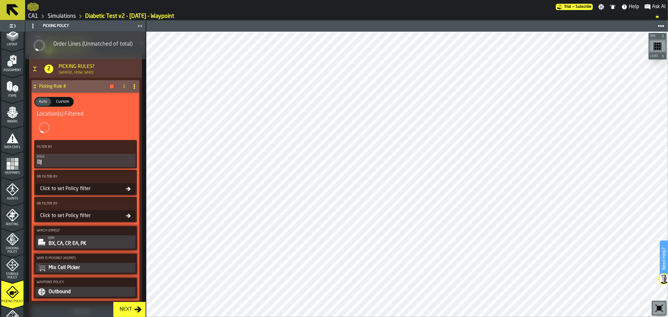
click at [0, 0] on icon "PolicyFilterItem-Aisle" at bounding box center [0, 0] width 0 height 0
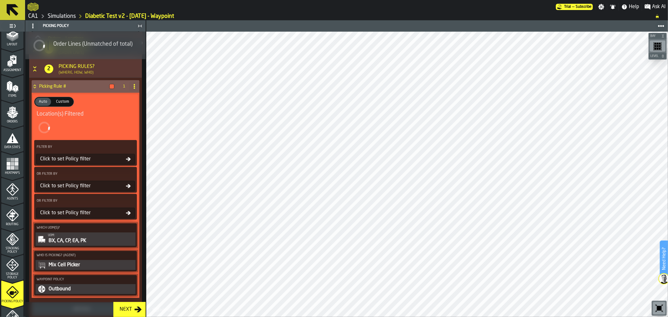
click at [99, 163] on div "Click to set Policy filter" at bounding box center [85, 159] width 99 height 11
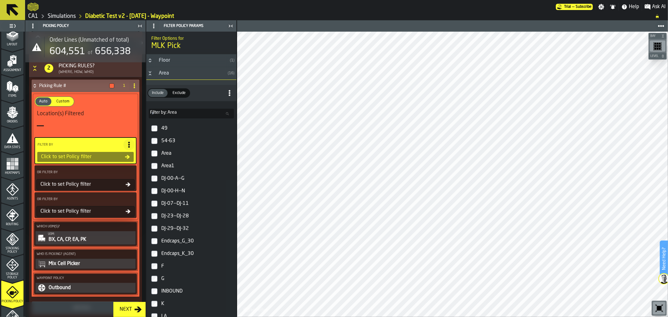
scroll to position [158, 0]
click at [177, 281] on div "G" at bounding box center [197, 279] width 74 height 10
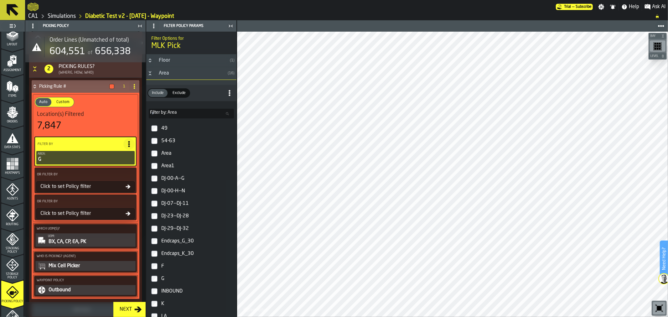
click at [176, 305] on div "K" at bounding box center [197, 304] width 74 height 10
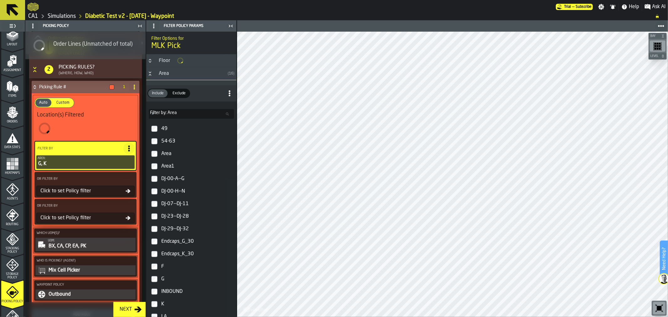
scroll to position [158, 0]
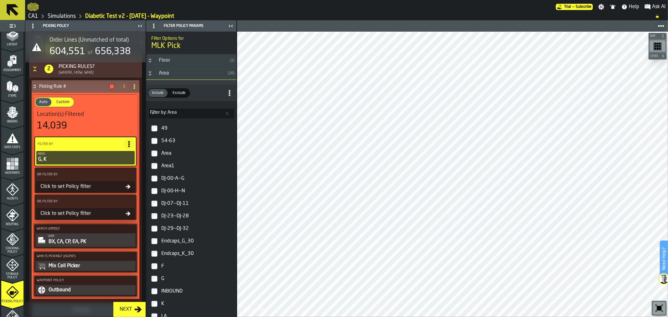
click at [173, 268] on div "F" at bounding box center [197, 266] width 74 height 10
click at [165, 315] on div "LA" at bounding box center [197, 316] width 74 height 10
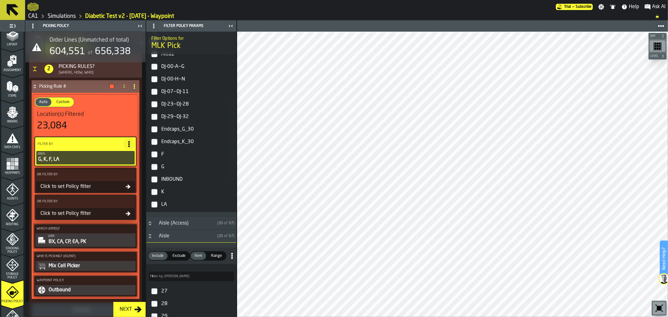
scroll to position [117, 0]
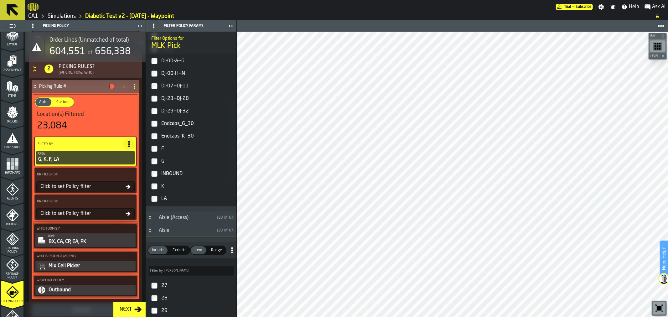
click at [166, 198] on div "LA" at bounding box center [197, 199] width 74 height 10
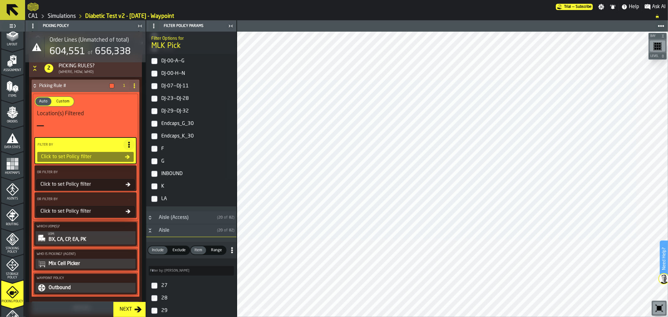
scroll to position [158, 0]
click at [183, 161] on div "G" at bounding box center [197, 161] width 74 height 10
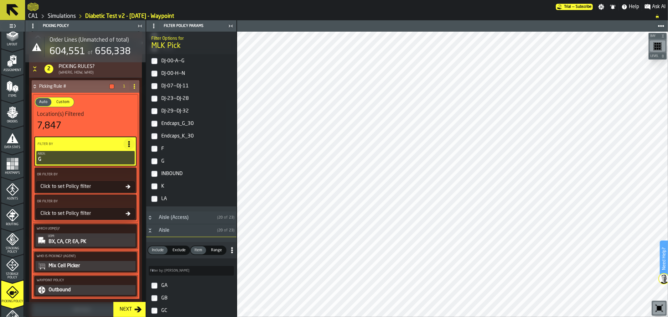
click at [179, 185] on div "K" at bounding box center [197, 186] width 74 height 10
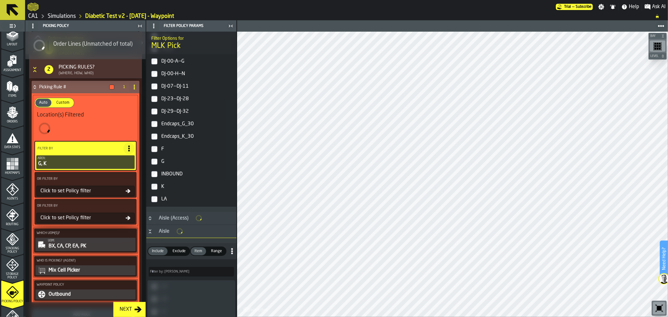
scroll to position [158, 0]
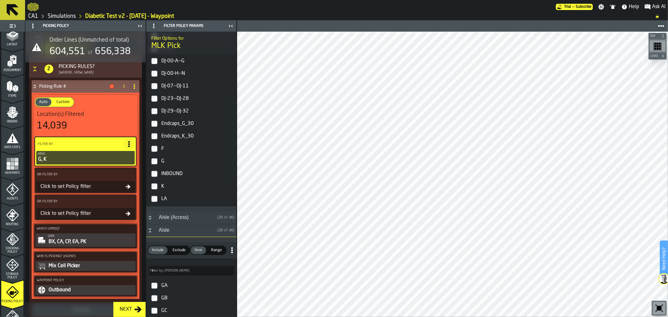
click at [177, 198] on div "LA" at bounding box center [197, 199] width 74 height 10
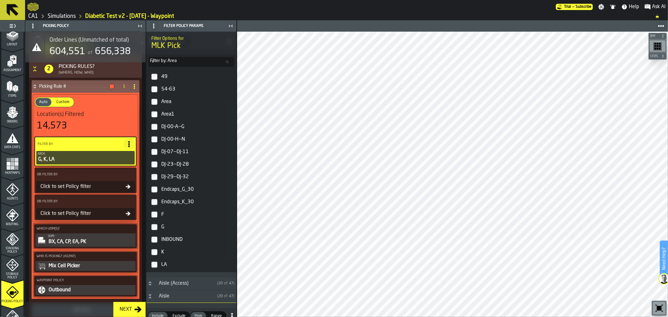
scroll to position [55, 0]
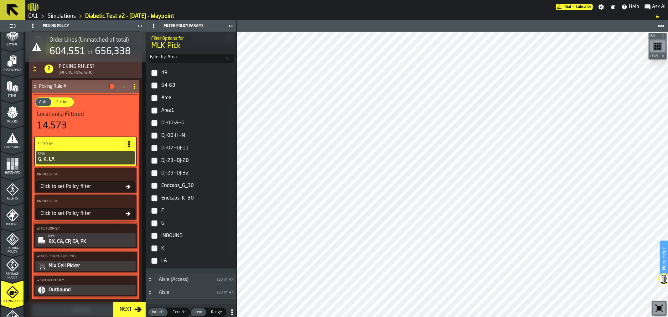
click at [159, 185] on label "Endcaps_G_30" at bounding box center [192, 186] width 88 height 13
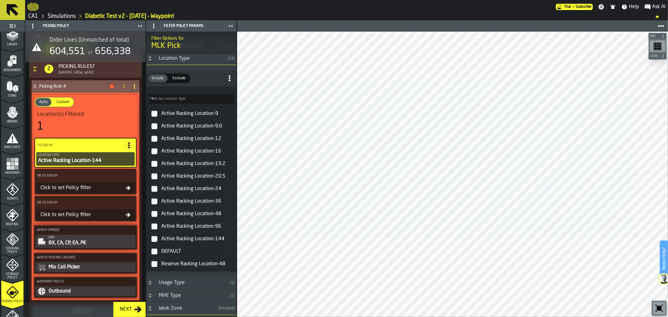
click at [159, 240] on label "Active Racking Location-144" at bounding box center [192, 239] width 88 height 13
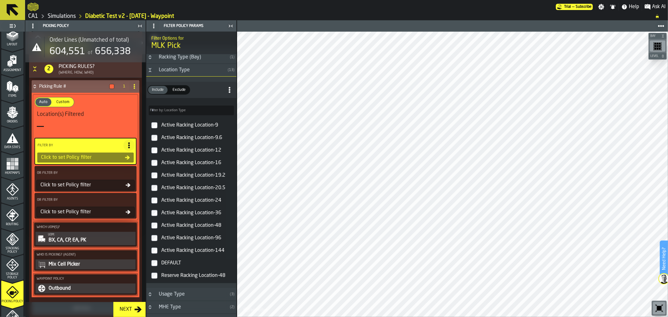
click at [156, 132] on label "Active Racking Location-9" at bounding box center [192, 125] width 88 height 13
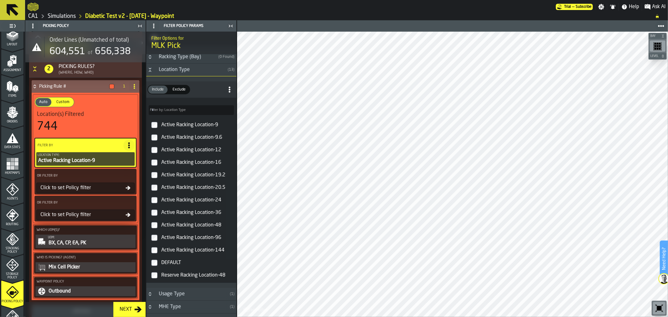
click at [155, 143] on label "Active Racking Location-9.6" at bounding box center [192, 137] width 88 height 13
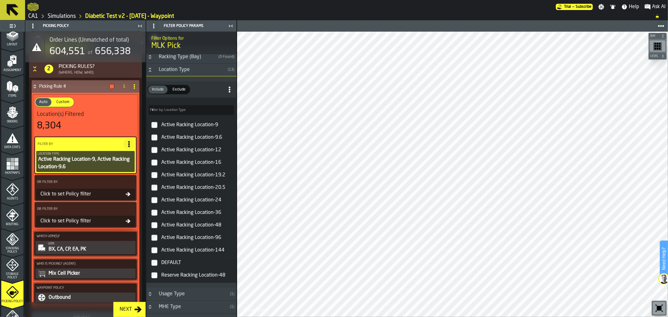
click at [155, 156] on label "Active Racking Location-12" at bounding box center [192, 150] width 88 height 13
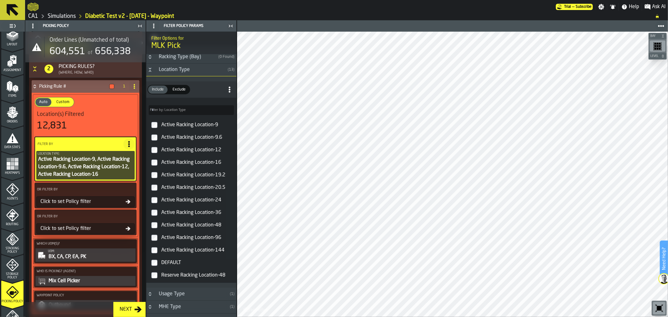
click at [155, 173] on label "Active Racking Location-19.2" at bounding box center [192, 175] width 88 height 13
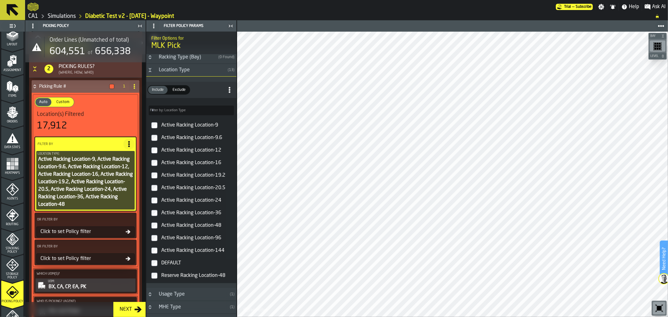
click at [127, 220] on icon at bounding box center [130, 219] width 6 height 6
click at [117, 233] on div "Clear Filter" at bounding box center [113, 232] width 33 height 8
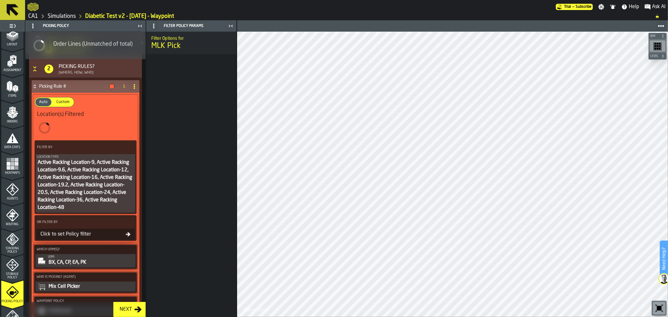
click at [126, 224] on div "OR Filter By Click to set Policy filter" at bounding box center [85, 228] width 102 height 26
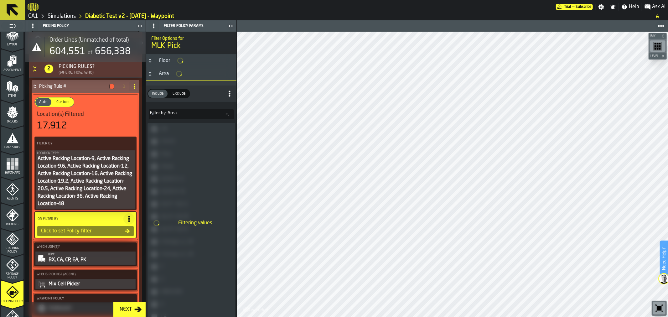
click at [127, 221] on icon at bounding box center [129, 219] width 6 height 6
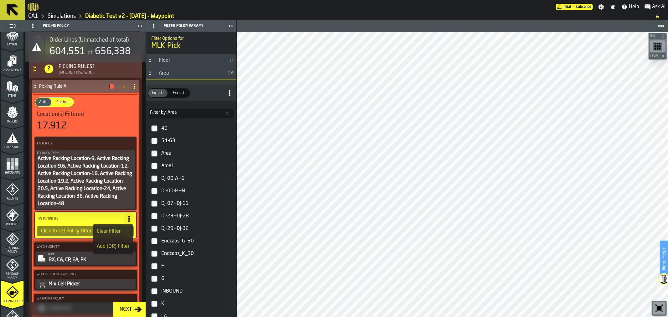
click at [118, 227] on li "Clear Filter" at bounding box center [113, 231] width 40 height 15
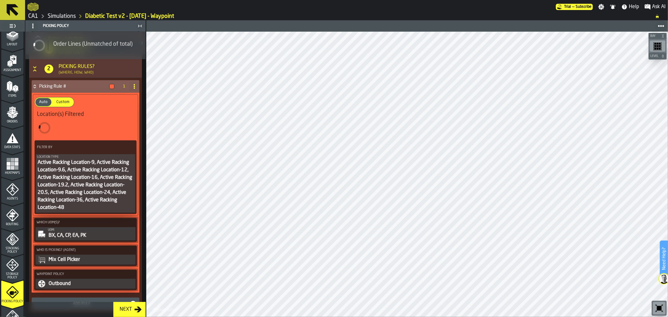
click at [99, 282] on div "Outbound" at bounding box center [91, 284] width 86 height 8
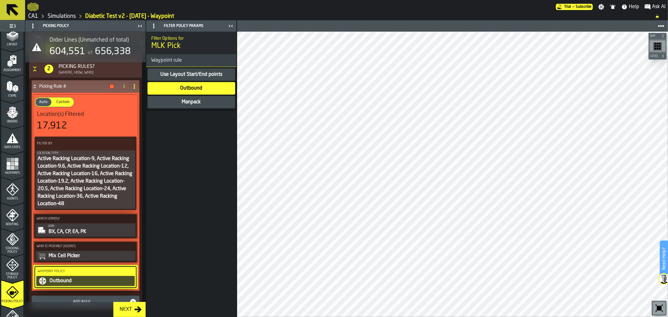
click at [5, 274] on span "Storage Policy" at bounding box center [12, 276] width 22 height 7
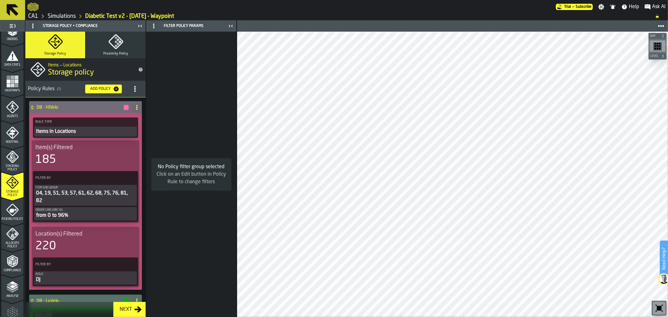
click at [10, 235] on icon "menu Allocate Policy" at bounding box center [12, 234] width 13 height 13
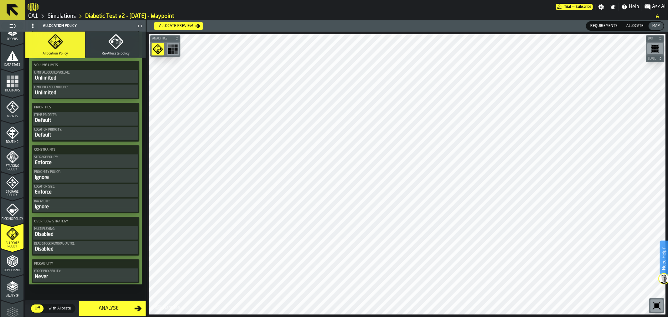
scroll to position [313, 0]
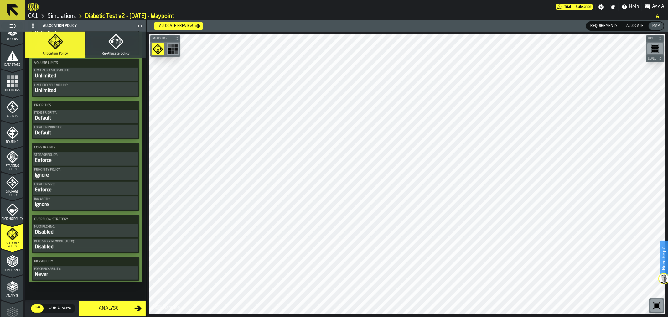
click at [128, 306] on div "Analyse" at bounding box center [108, 309] width 51 height 8
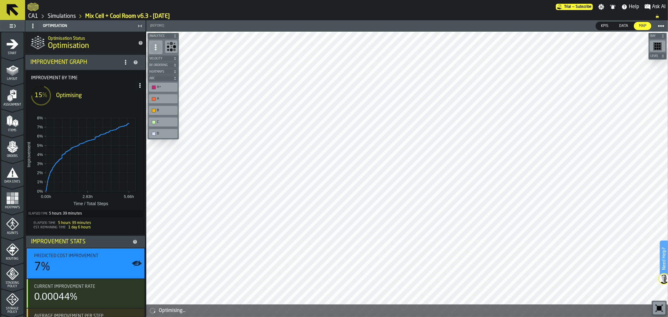
scroll to position [177, 0]
